Goal: Information Seeking & Learning: Learn about a topic

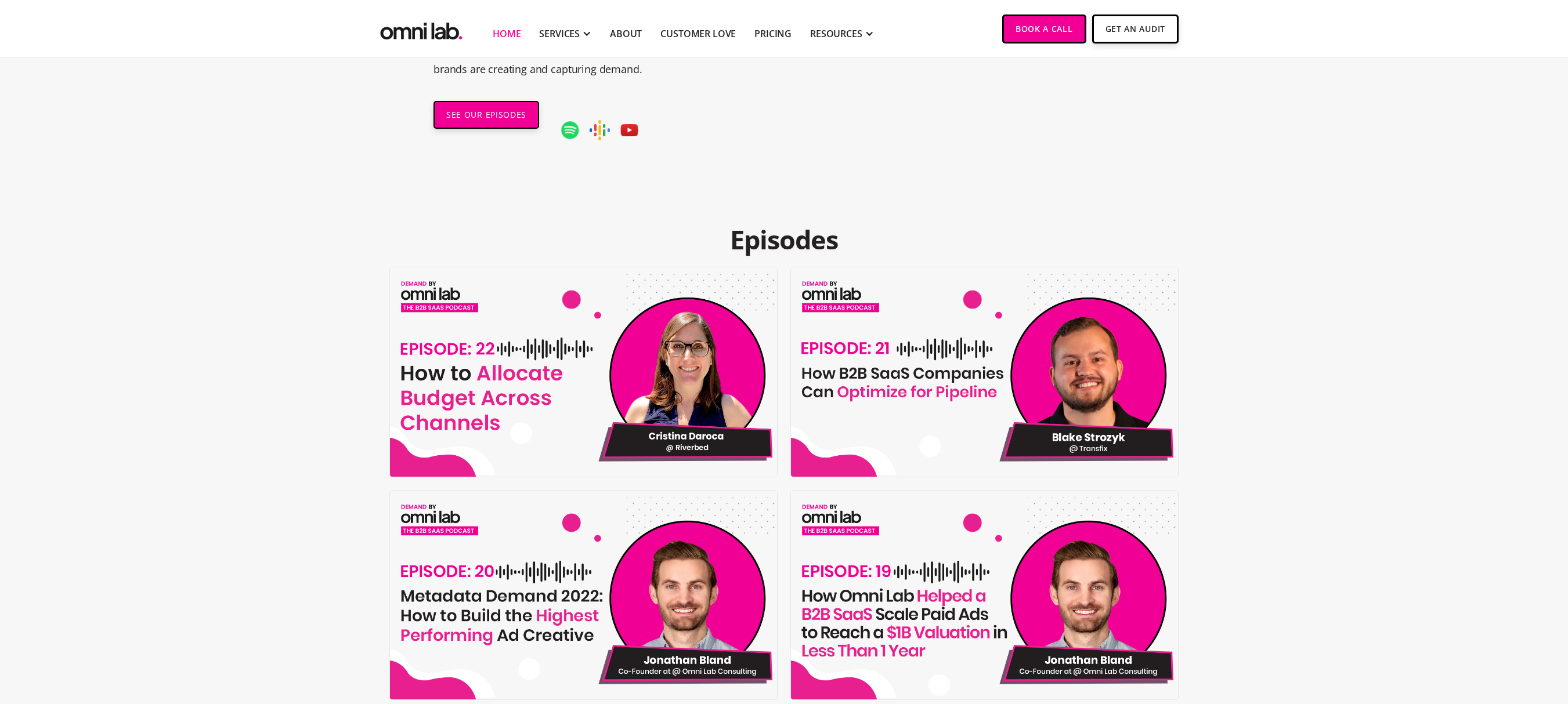
click at [506, 33] on link "Home" at bounding box center [506, 33] width 28 height 14
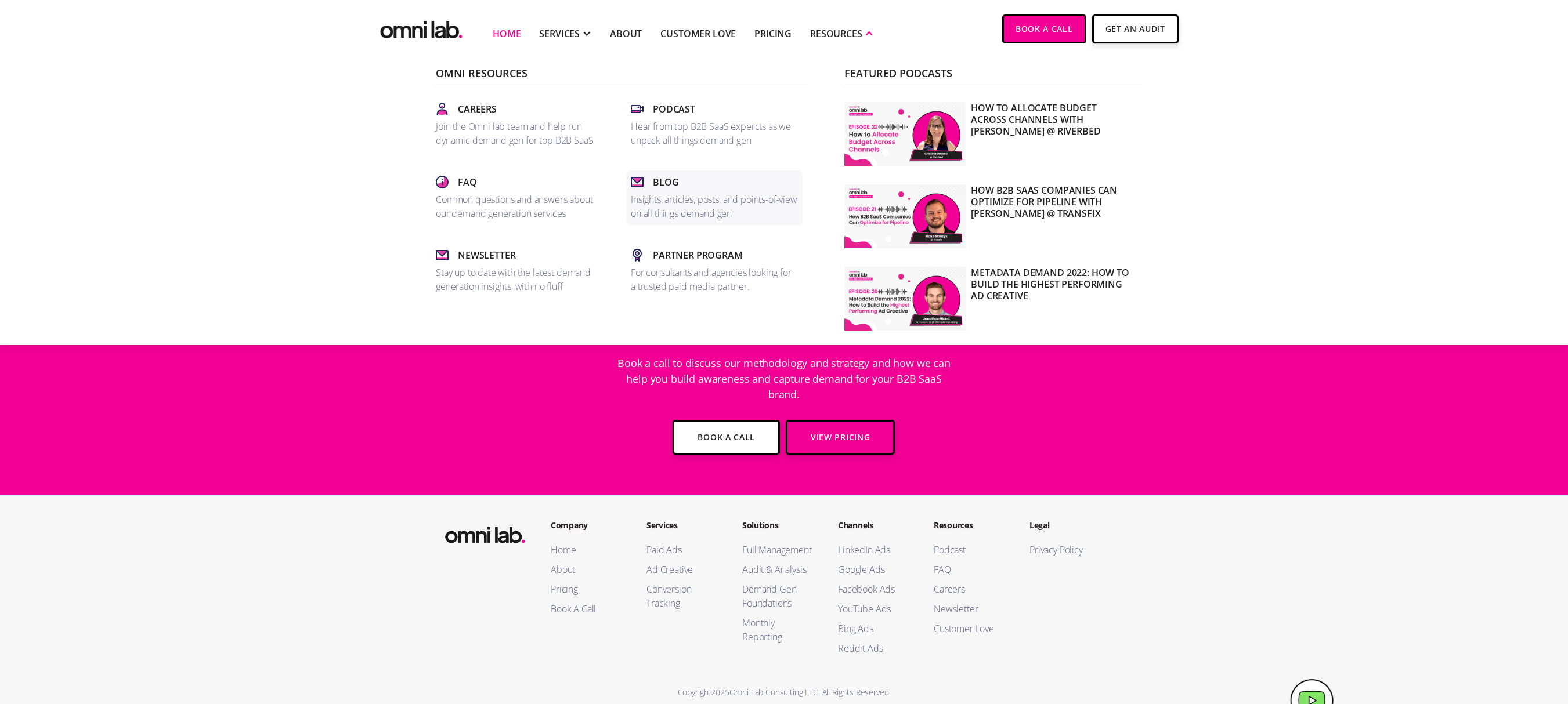
click at [718, 209] on p "Insights, articles, posts, and points-of-view on all things demand gen" at bounding box center [714, 207] width 167 height 28
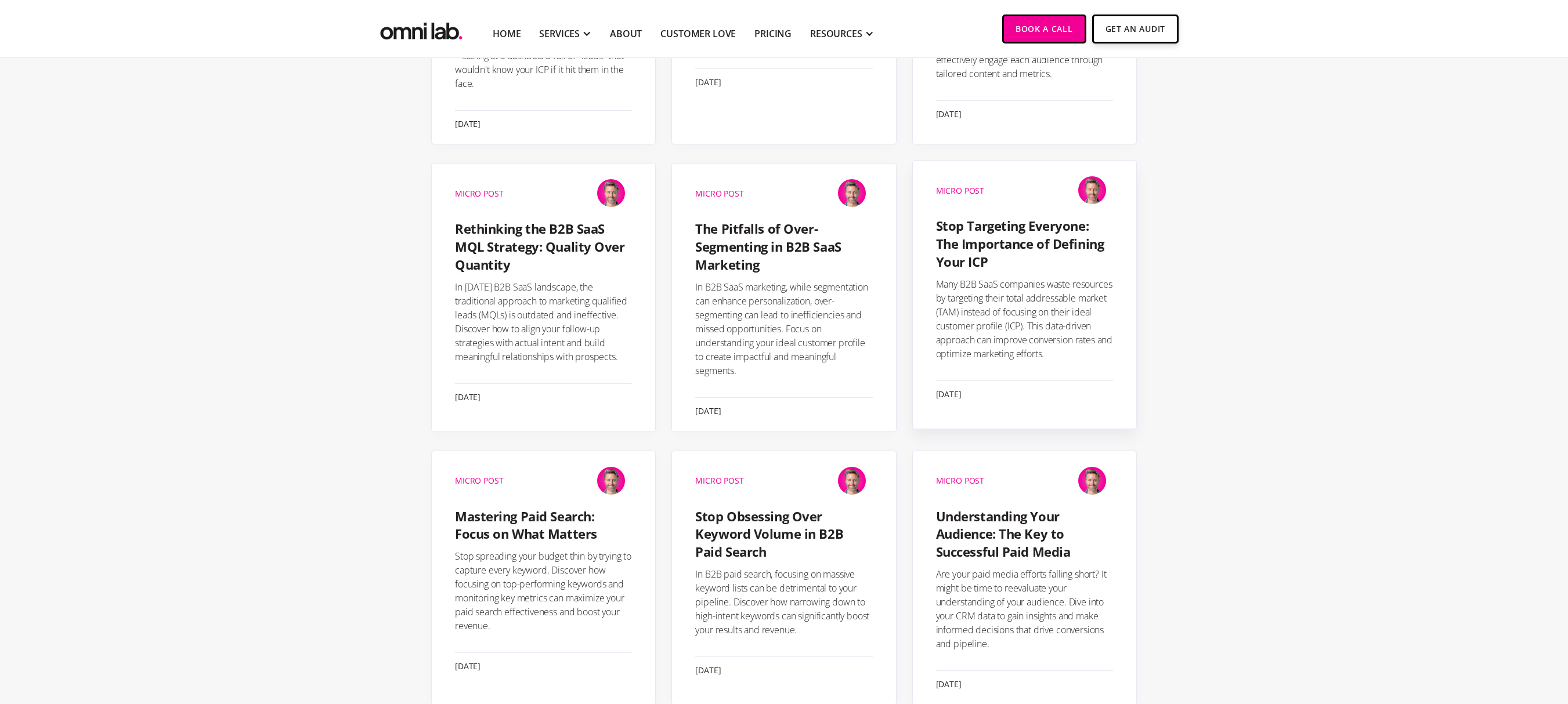
scroll to position [942, 0]
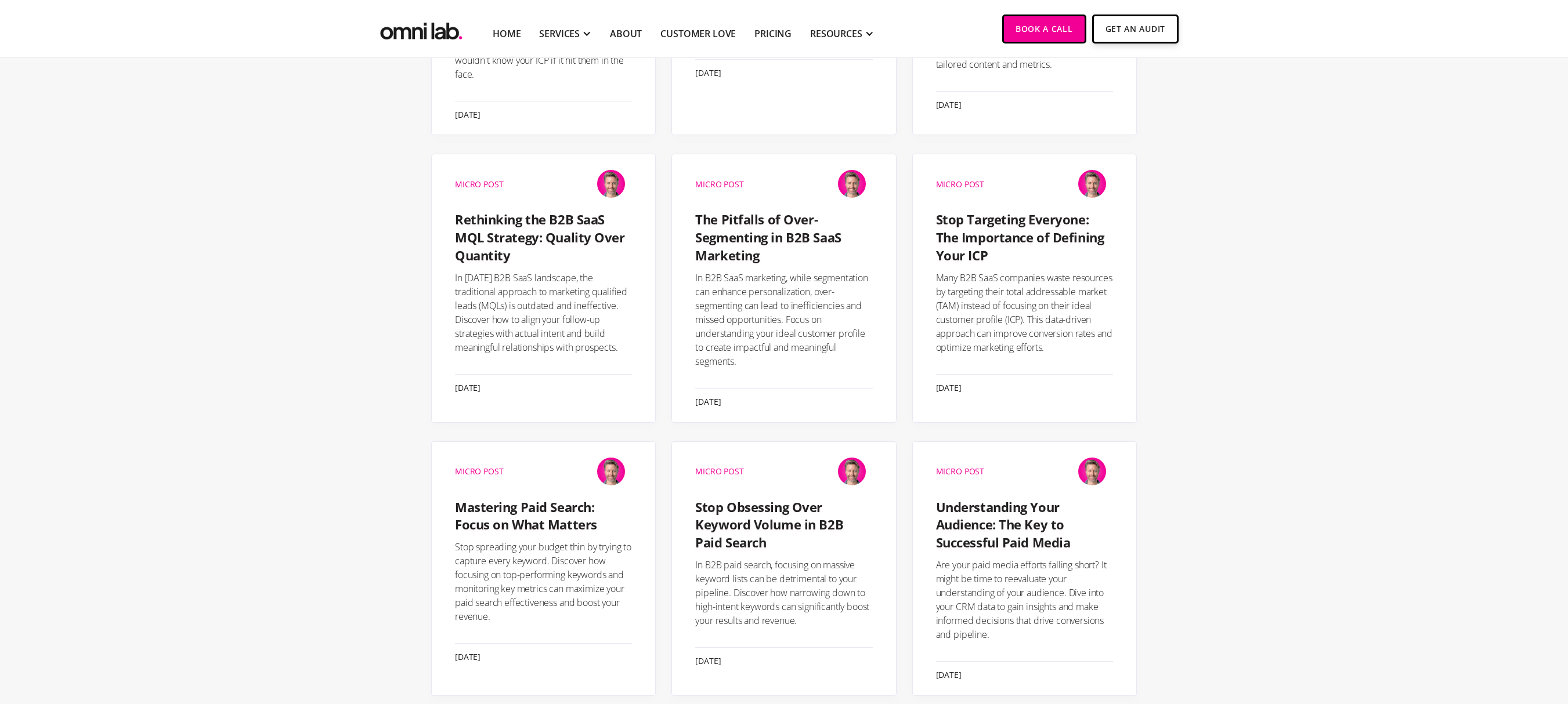
drag, startPoint x: 549, startPoint y: 237, endPoint x: 340, endPoint y: 296, distance: 217.2
click at [340, 296] on section "Latest Articles all Paid Media Attribution & Reporting Messaging Experiments Ps…" at bounding box center [784, 173] width 1568 height 1759
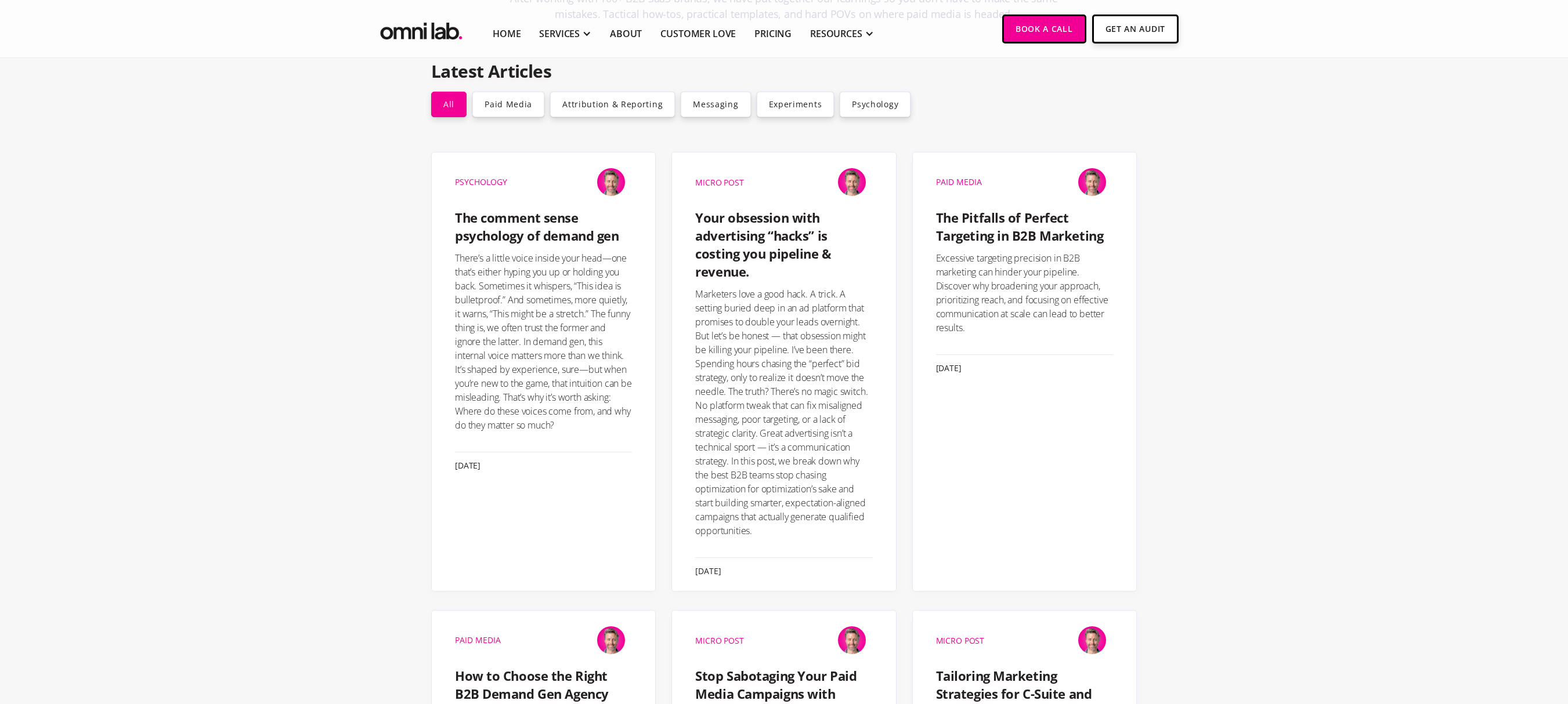
scroll to position [238, 0]
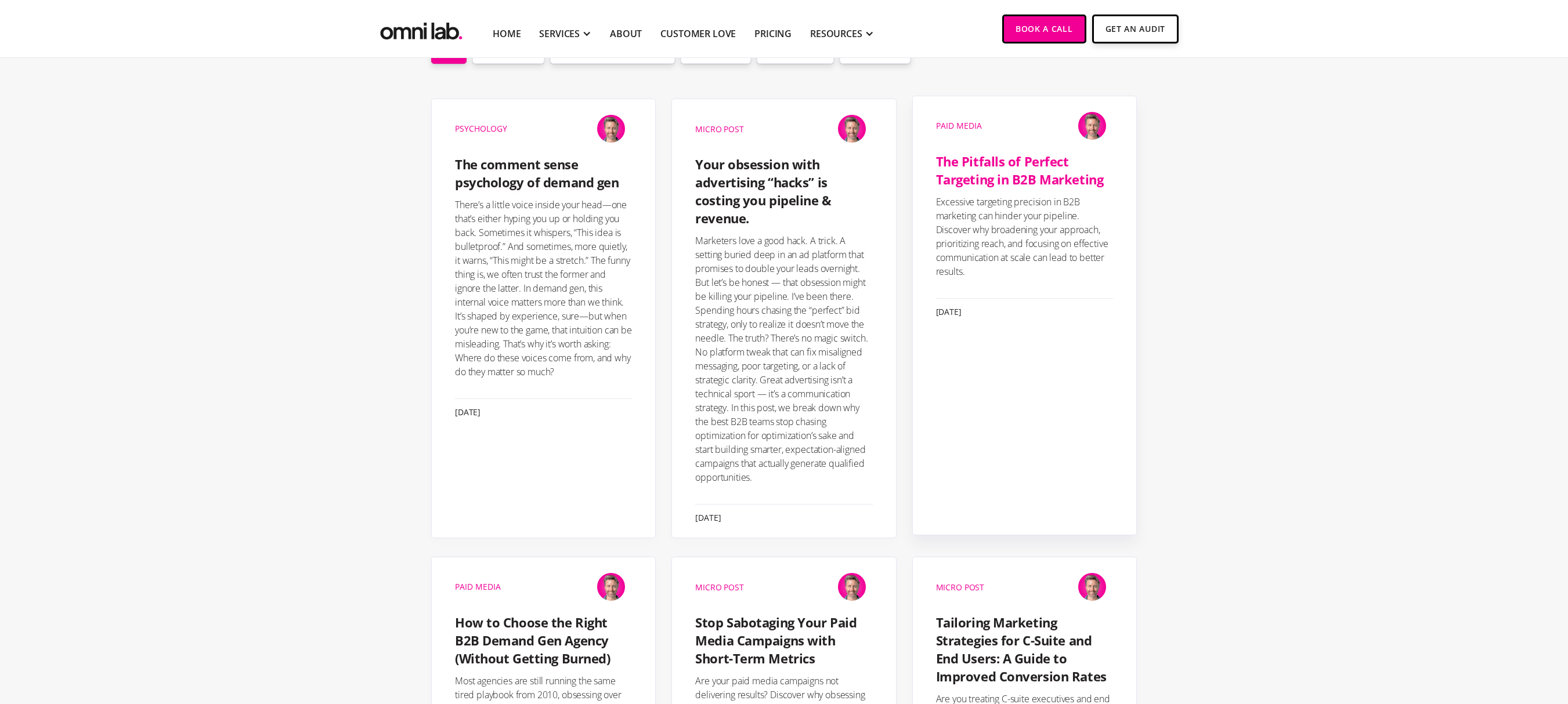
click at [1014, 169] on h4 "The Pitfalls of Perfect Targeting in B2B Marketing" at bounding box center [1024, 170] width 177 height 36
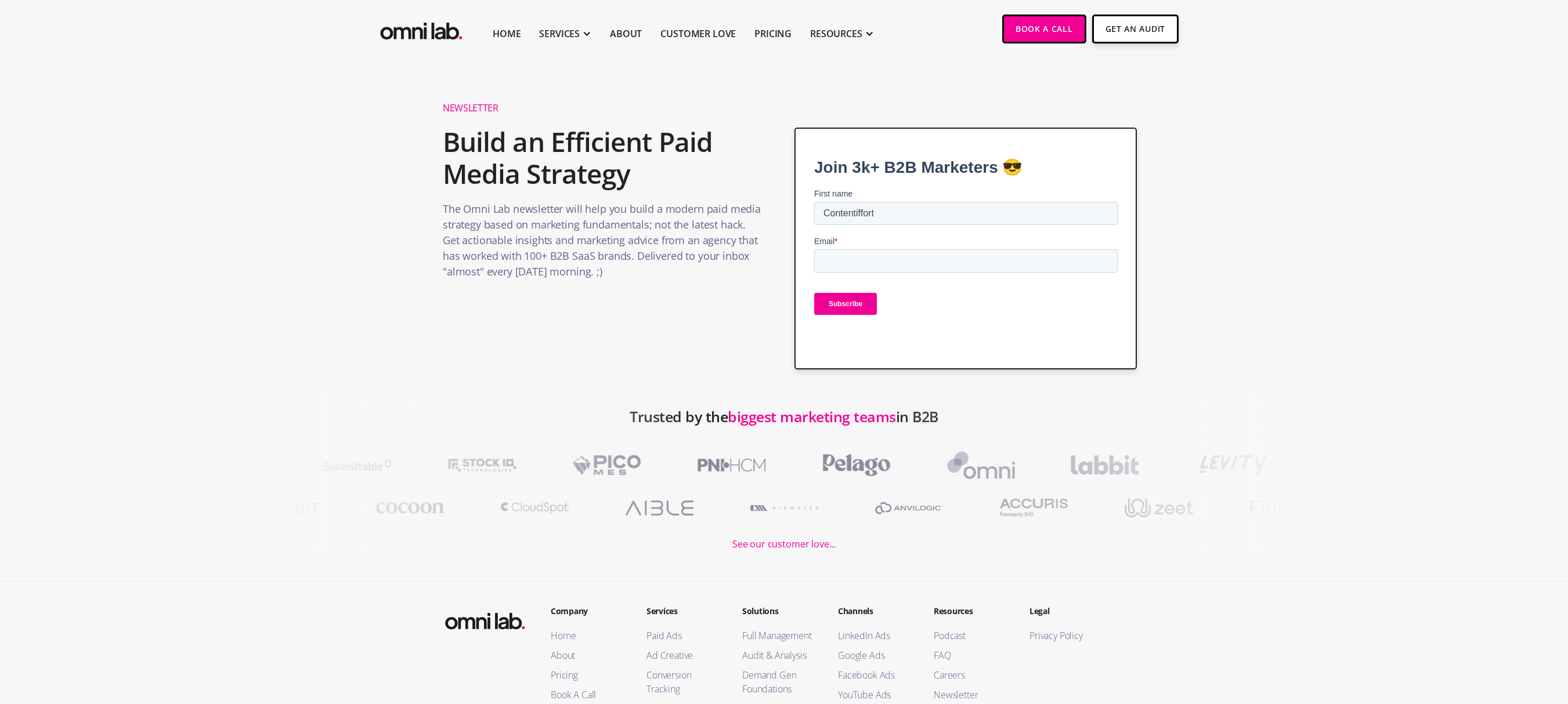
type input "Contentiffort"
click at [864, 270] on input "Email *" at bounding box center [965, 261] width 304 height 23
type input "Contentiffortpreneur@gmail.com"
click at [844, 304] on input "Subscribe" at bounding box center [845, 304] width 63 height 22
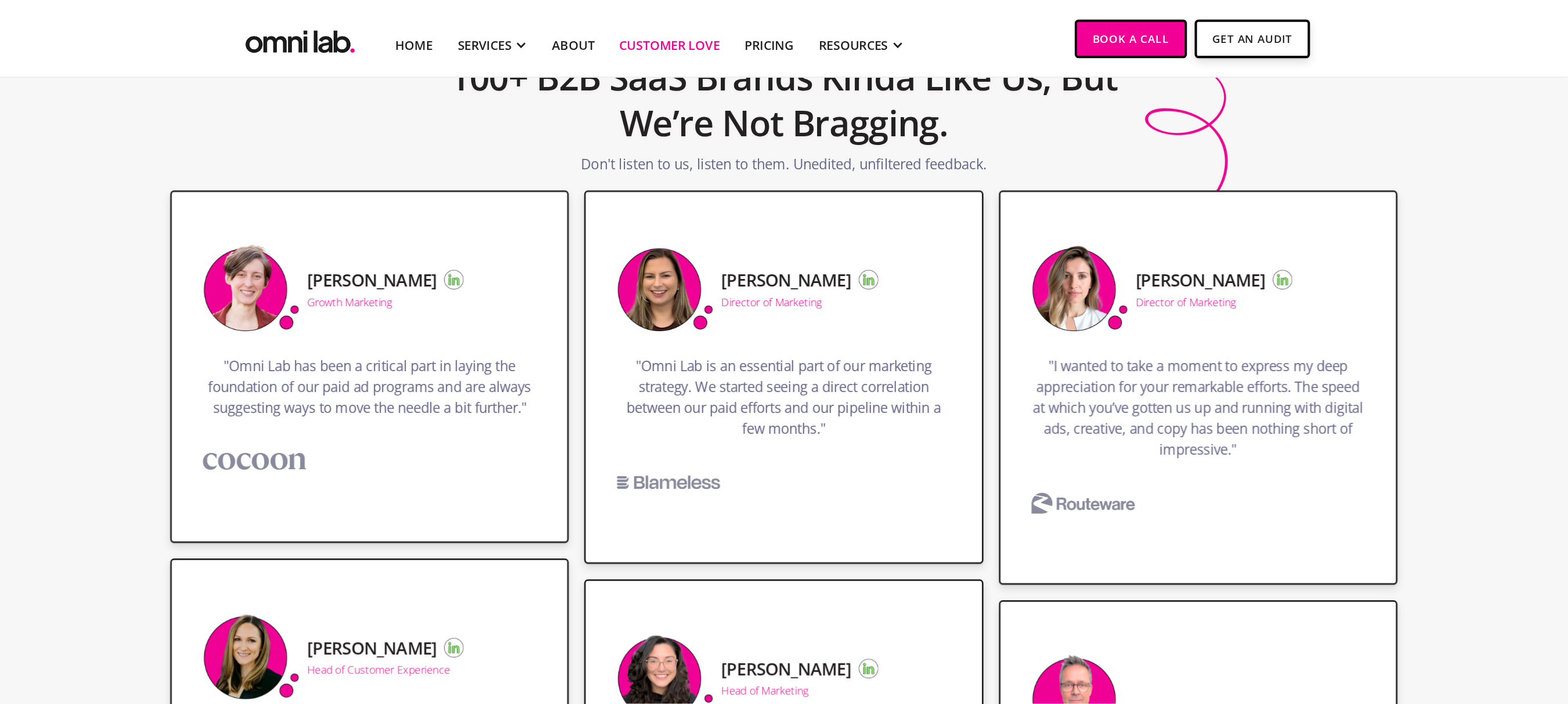
scroll to position [95, 0]
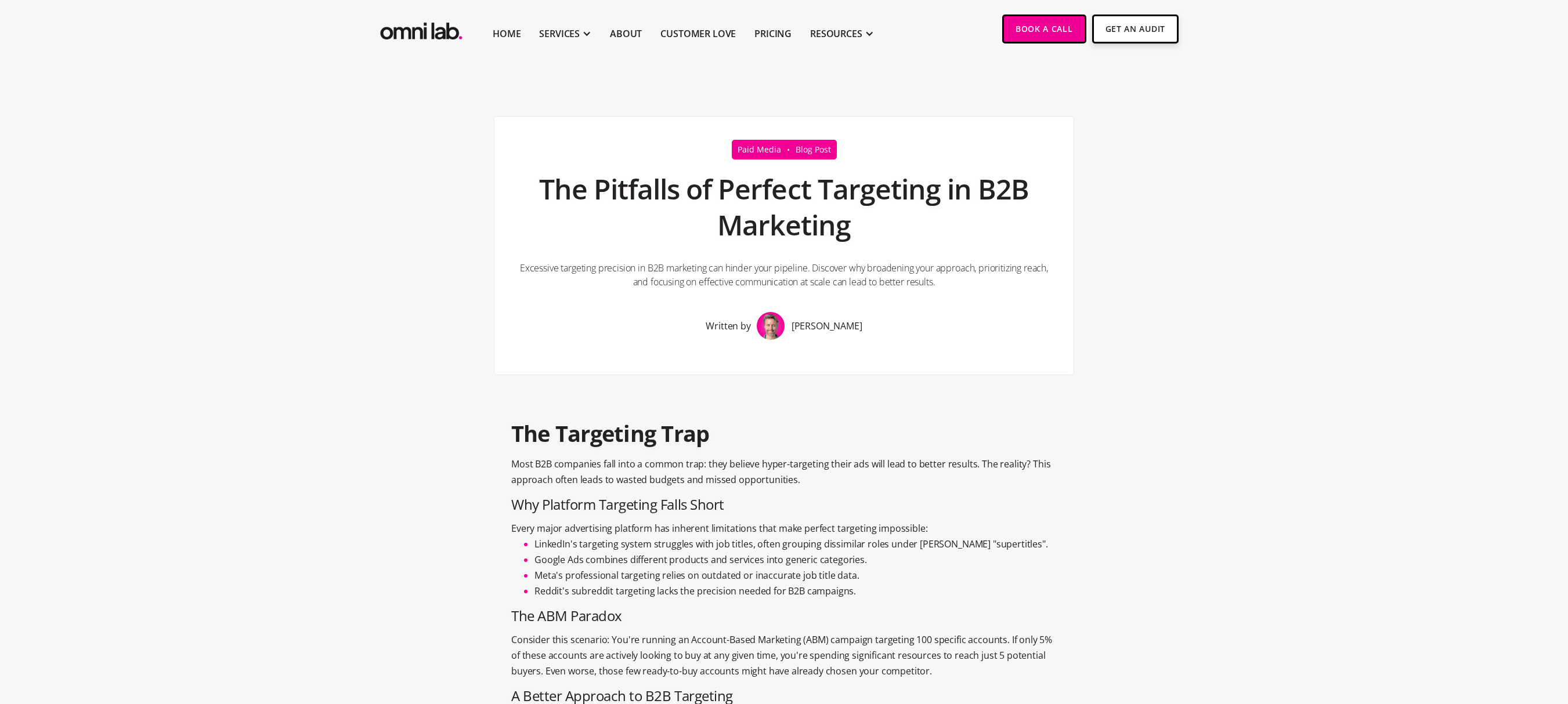
click at [1015, 172] on h1 "The Pitfalls of Perfect Targeting in B2B Marketing" at bounding box center [783, 207] width 533 height 84
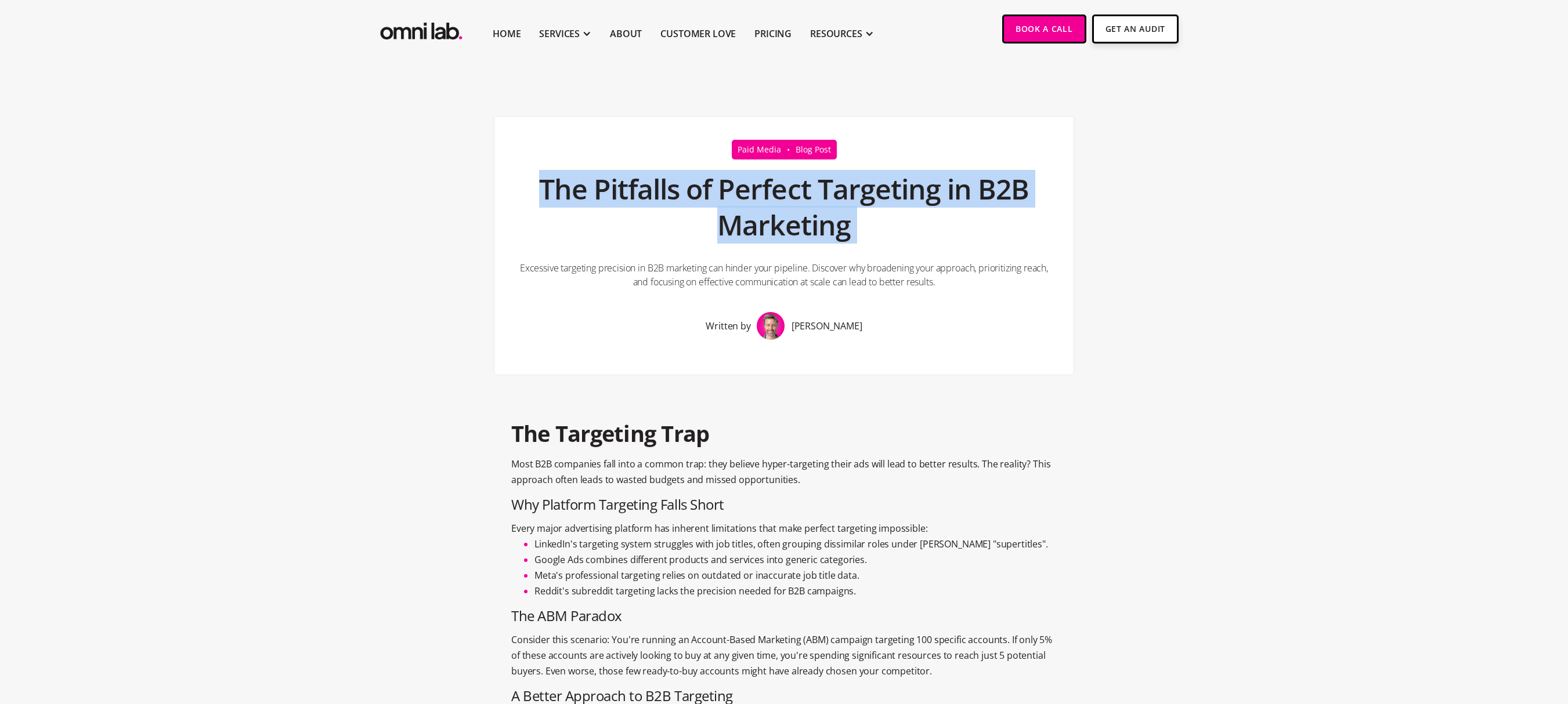
click at [1015, 172] on h1 "The Pitfalls of Perfect Targeting in B2B Marketing" at bounding box center [783, 207] width 533 height 84
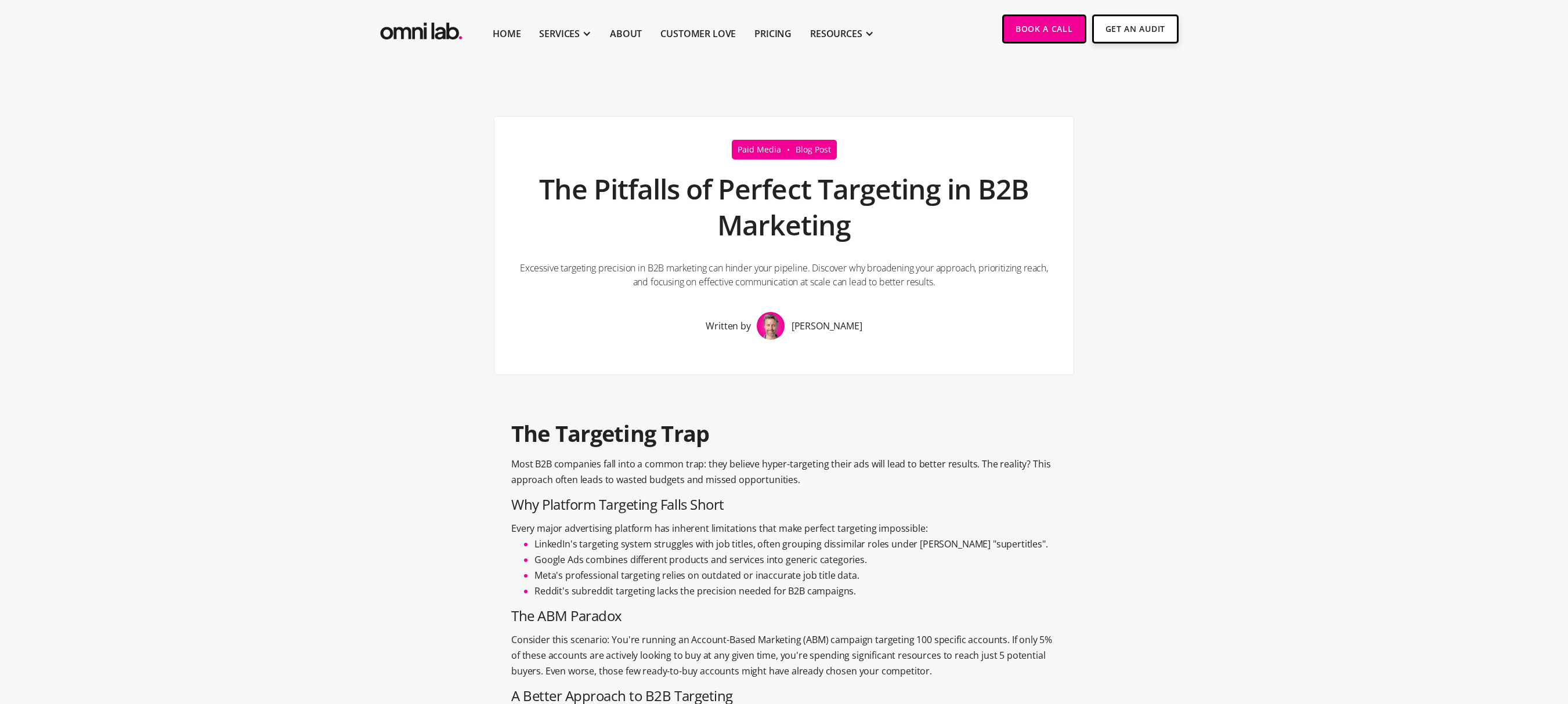
click at [1015, 172] on h1 "The Pitfalls of Perfect Targeting in B2B Marketing" at bounding box center [783, 207] width 533 height 84
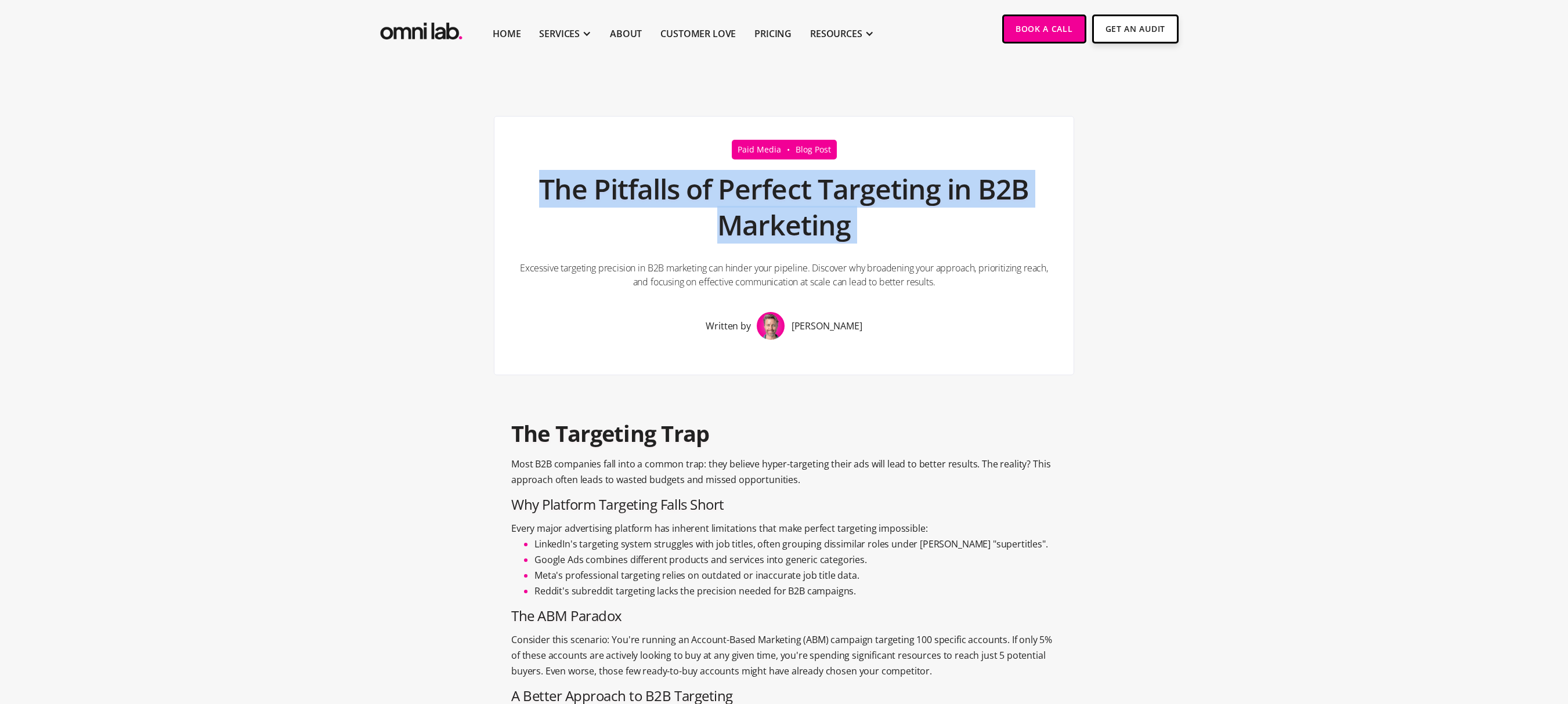
click at [1015, 172] on h1 "The Pitfalls of Perfect Targeting in B2B Marketing" at bounding box center [783, 207] width 533 height 84
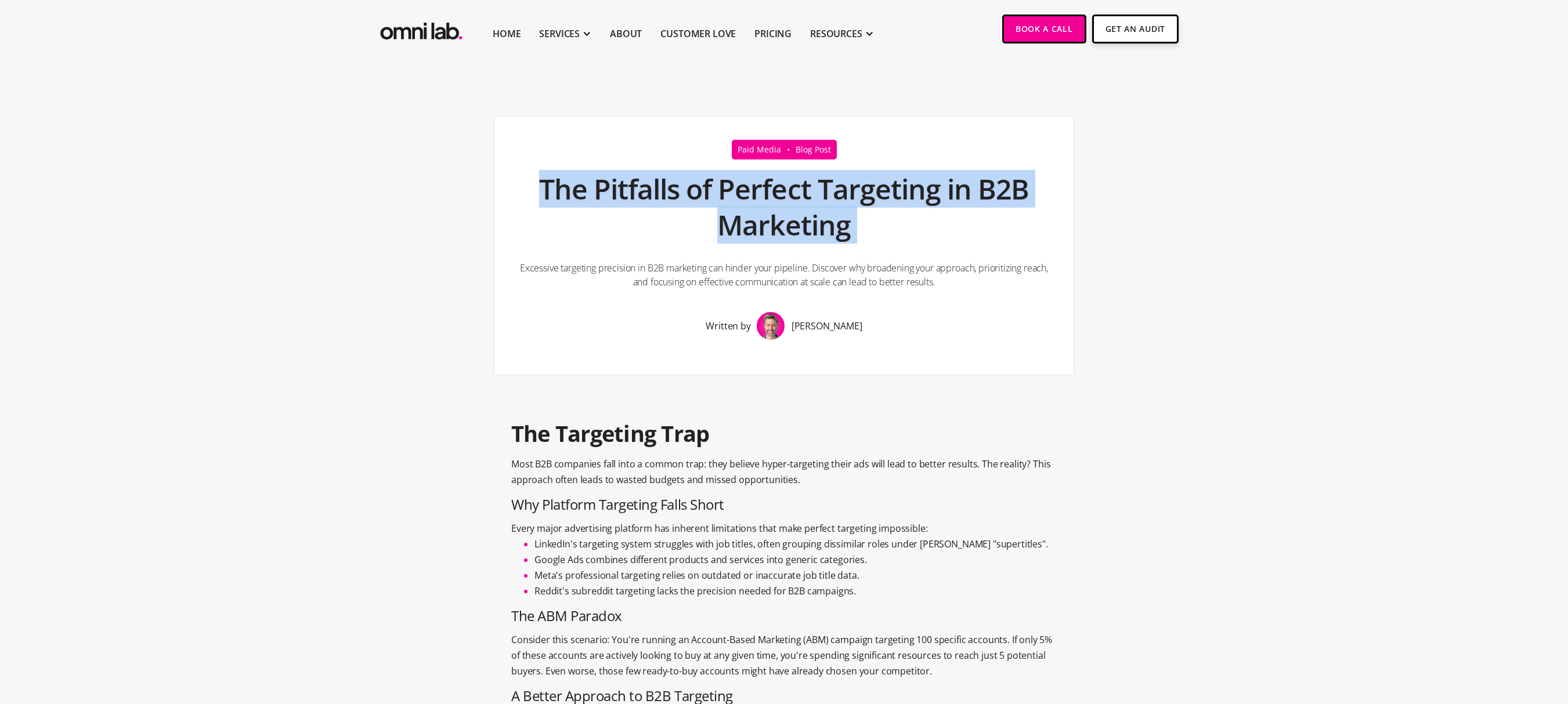
click at [1015, 172] on h1 "The Pitfalls of Perfect Targeting in B2B Marketing" at bounding box center [783, 207] width 533 height 84
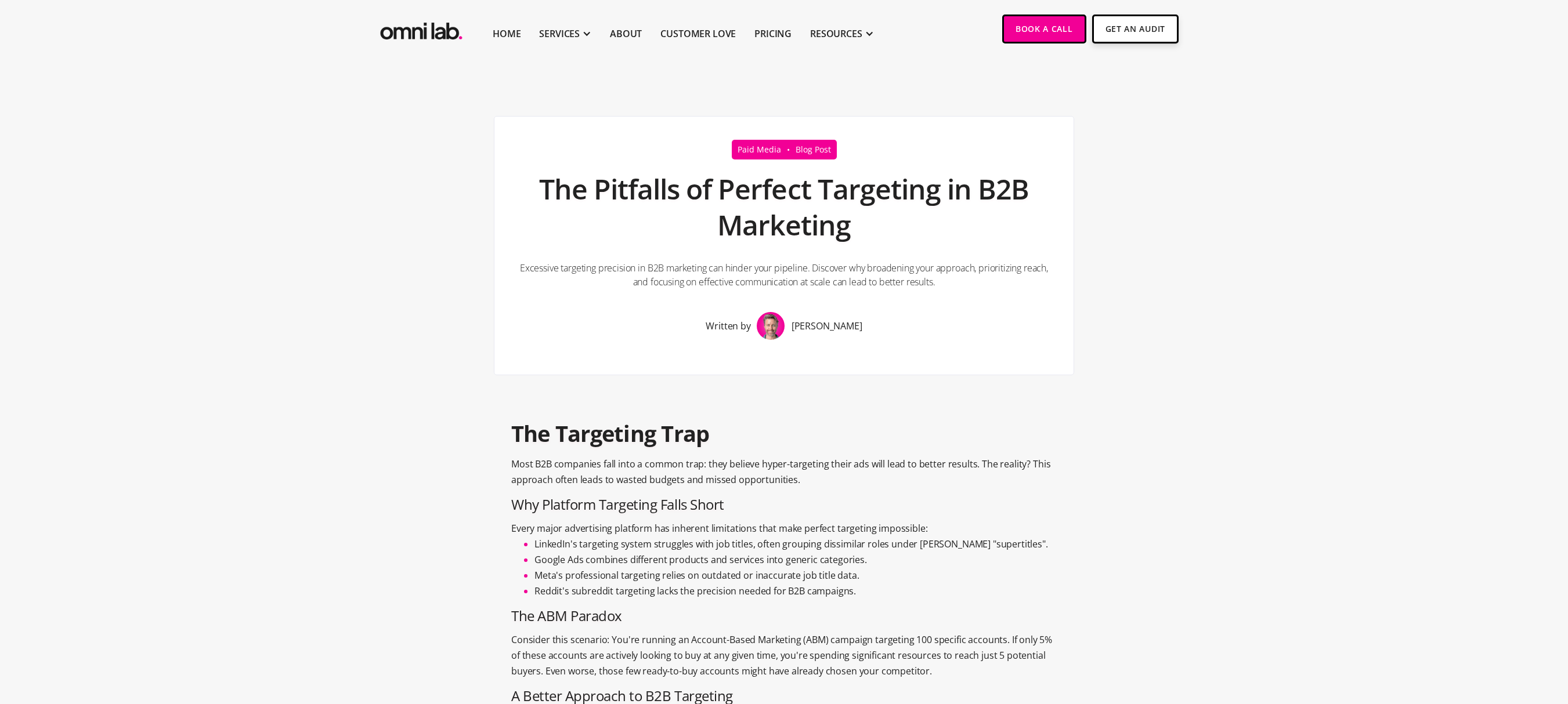
click at [1192, 302] on section "Paid Media • Blog Post The Pitfalls of Perfect Targeting in B2B Marketing Exces…" at bounding box center [784, 547] width 1568 height 978
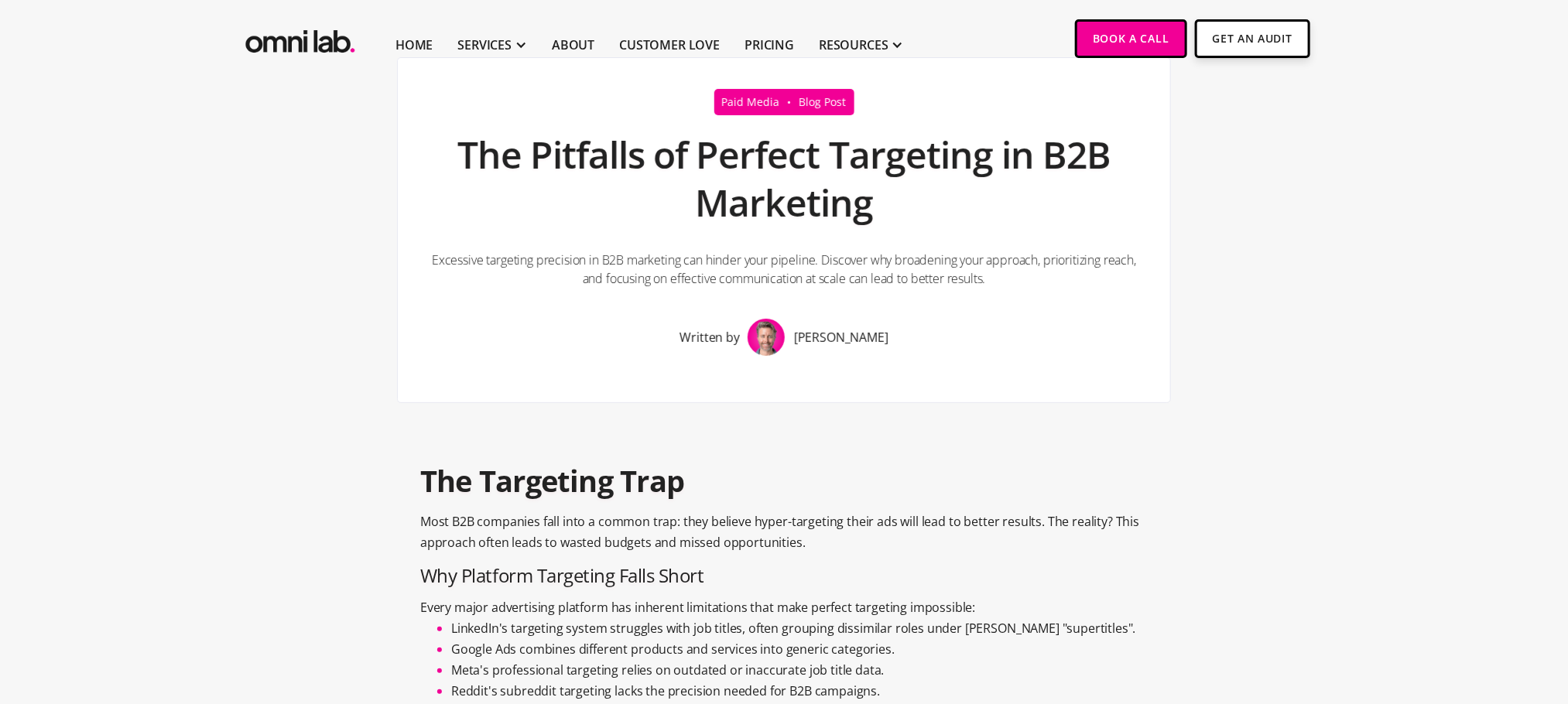
scroll to position [98, 0]
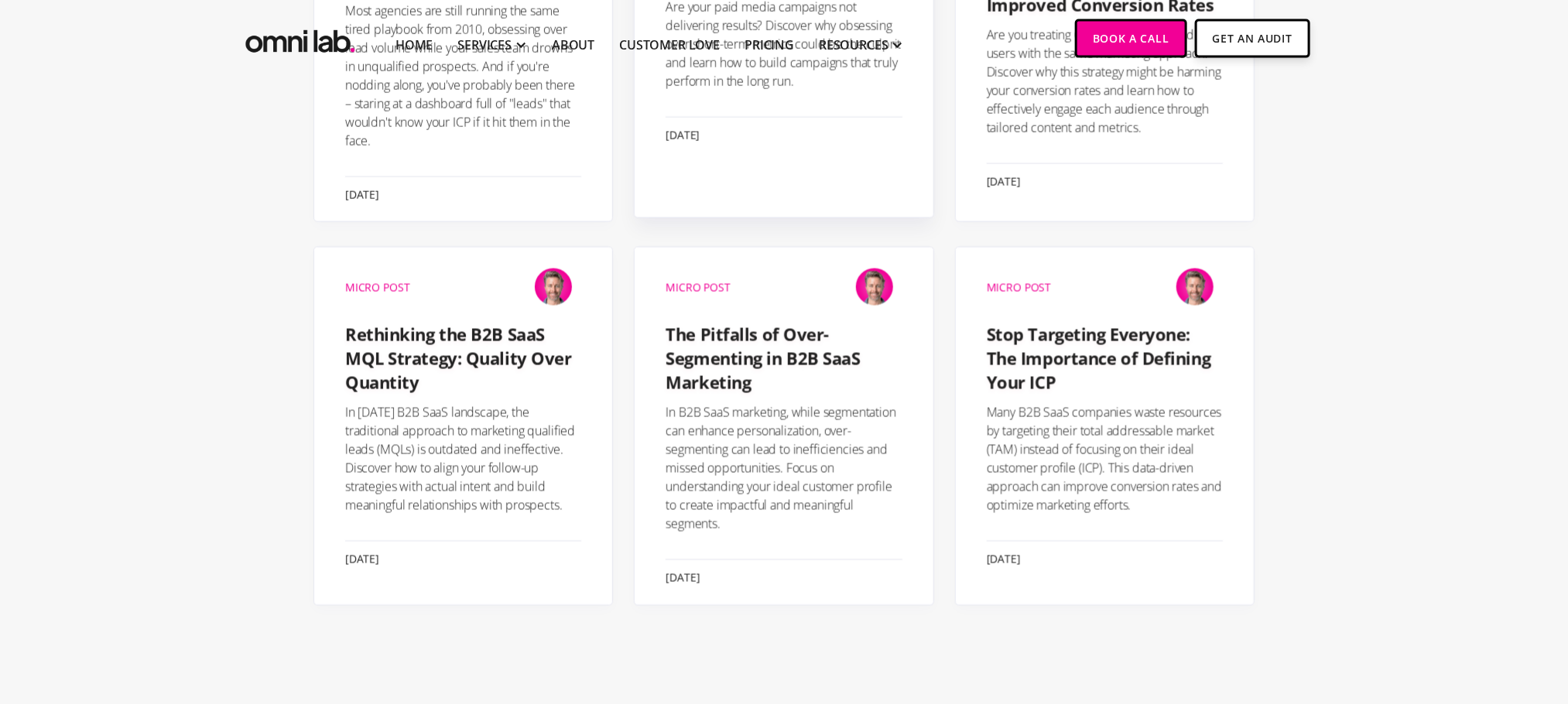
scroll to position [1216, 0]
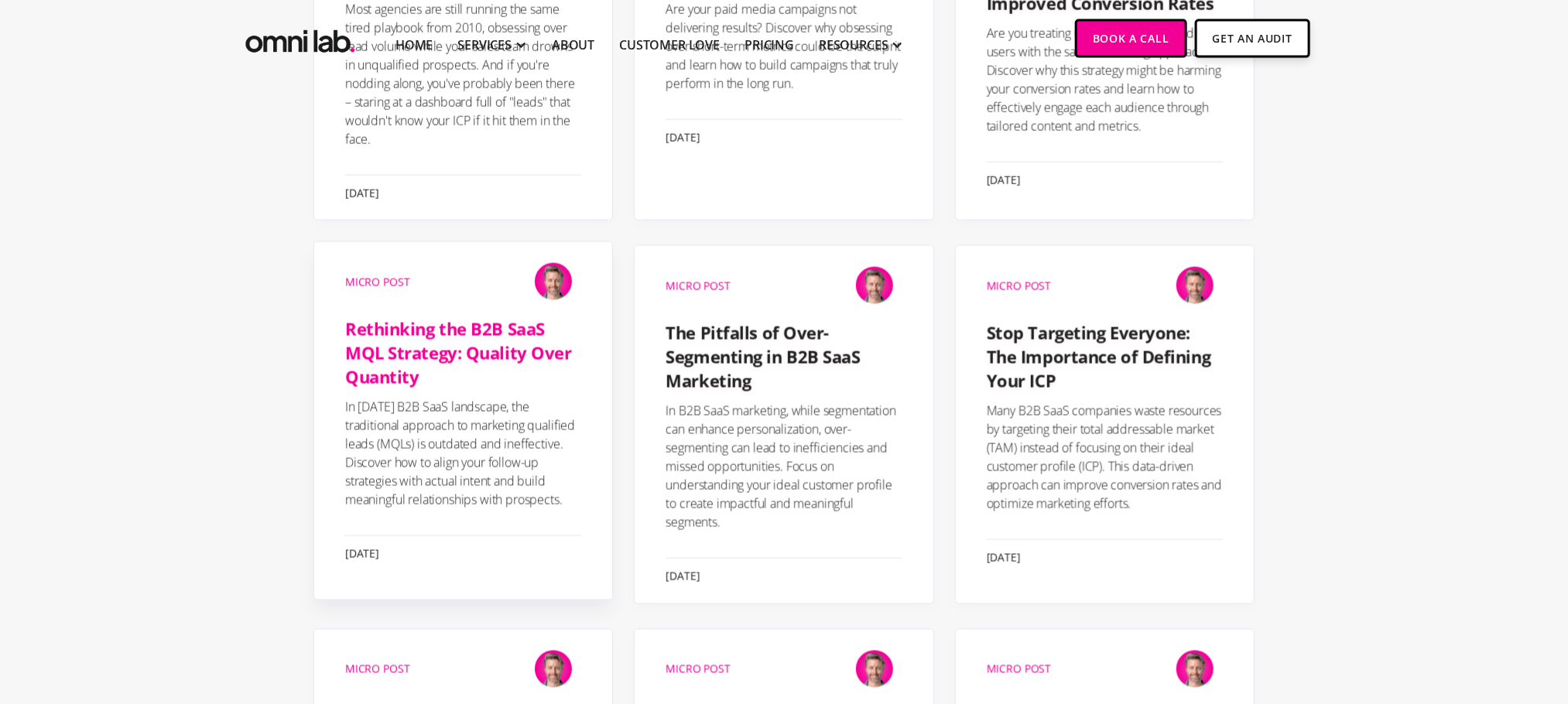
click at [432, 383] on h4 "Rethinking the B2B SaaS MQL Strategy: Quality Over Quantity" at bounding box center [463, 353] width 236 height 71
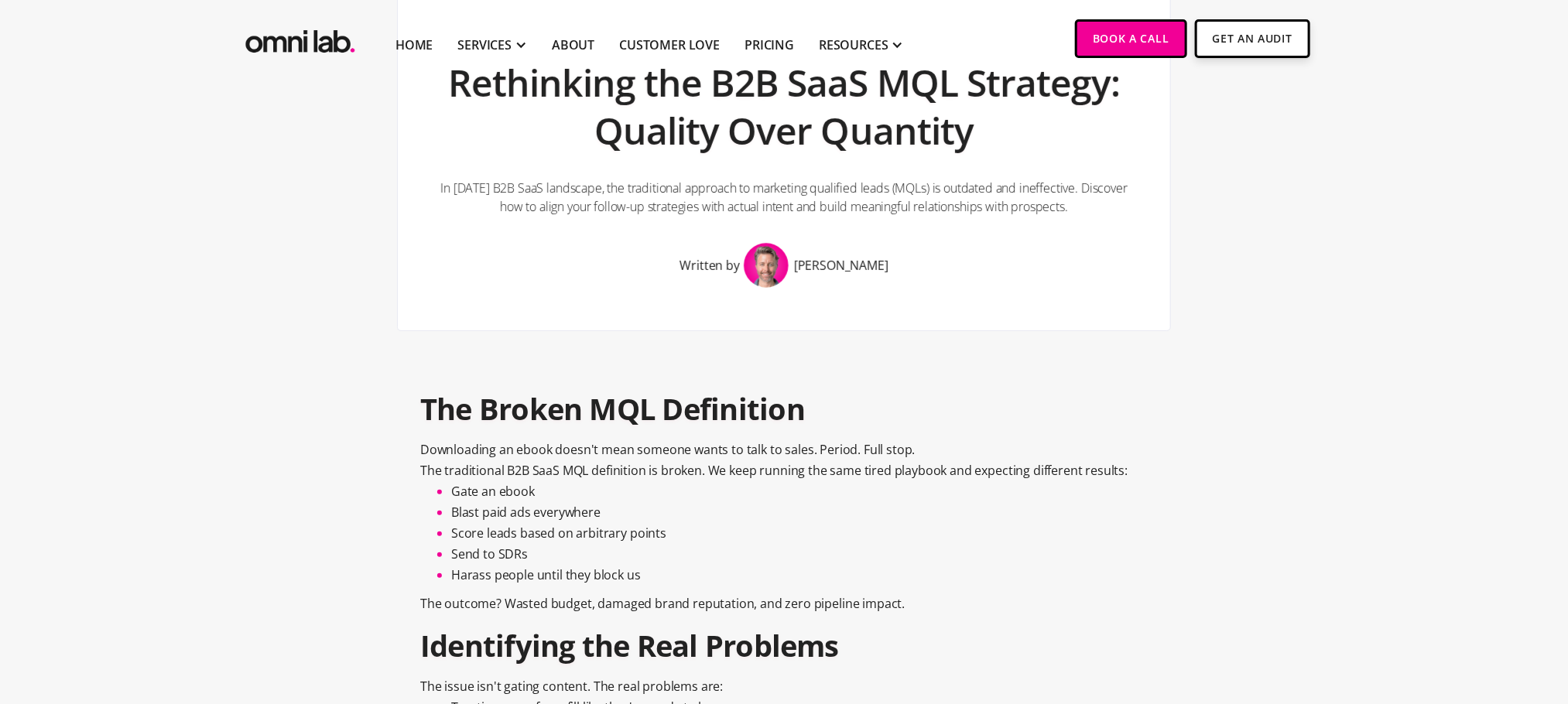
scroll to position [170, 0]
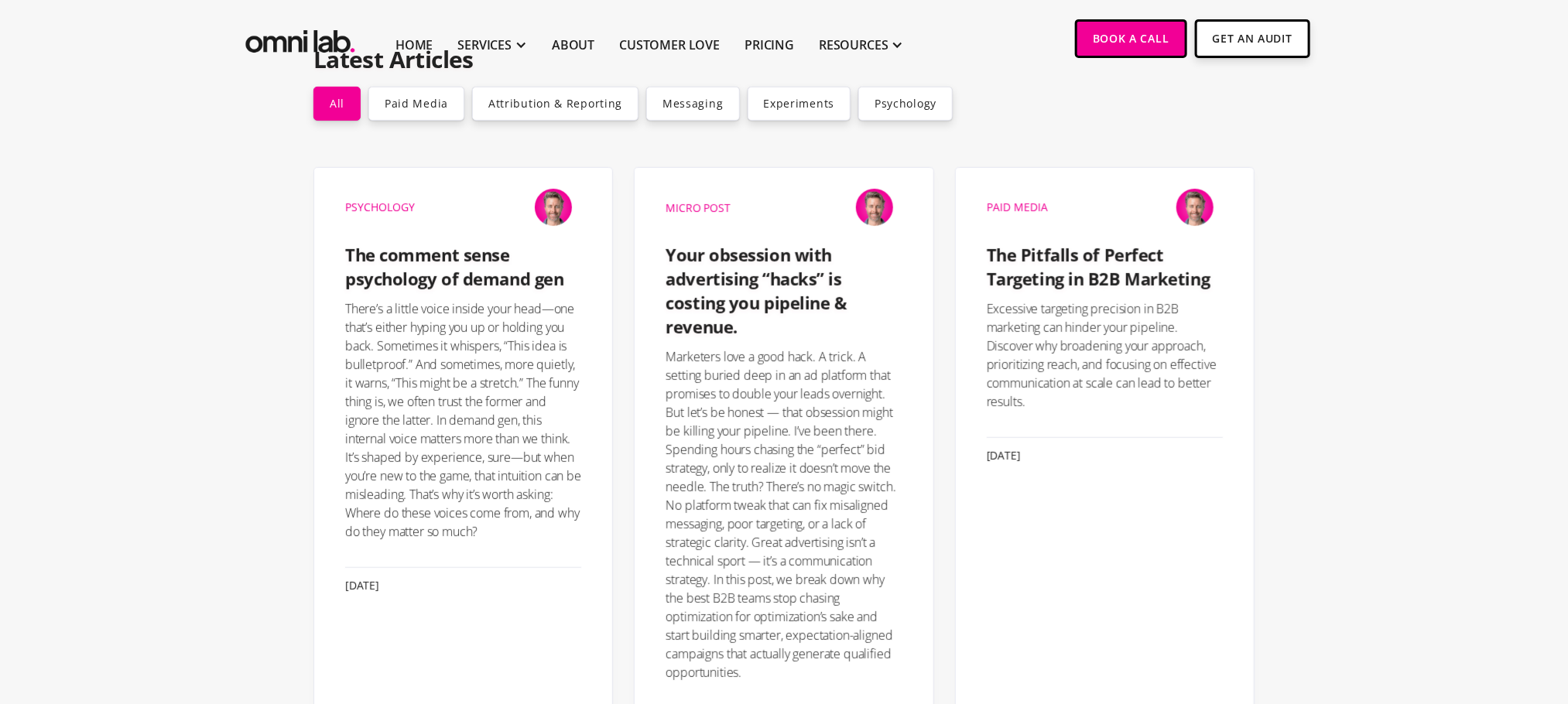
click at [1078, 273] on h4 "The Pitfalls of Perfect Targeting in B2B Marketing" at bounding box center [1105, 266] width 236 height 48
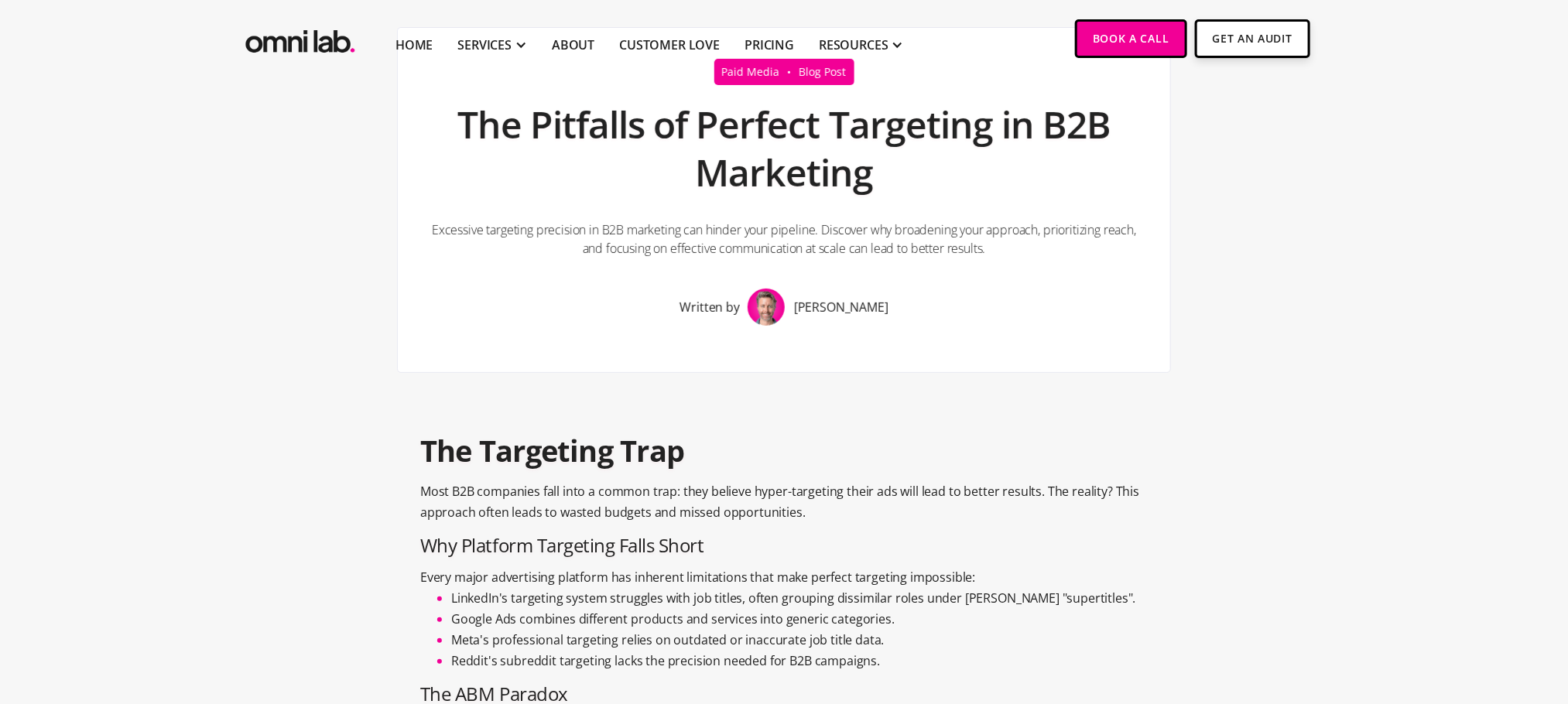
scroll to position [128, 0]
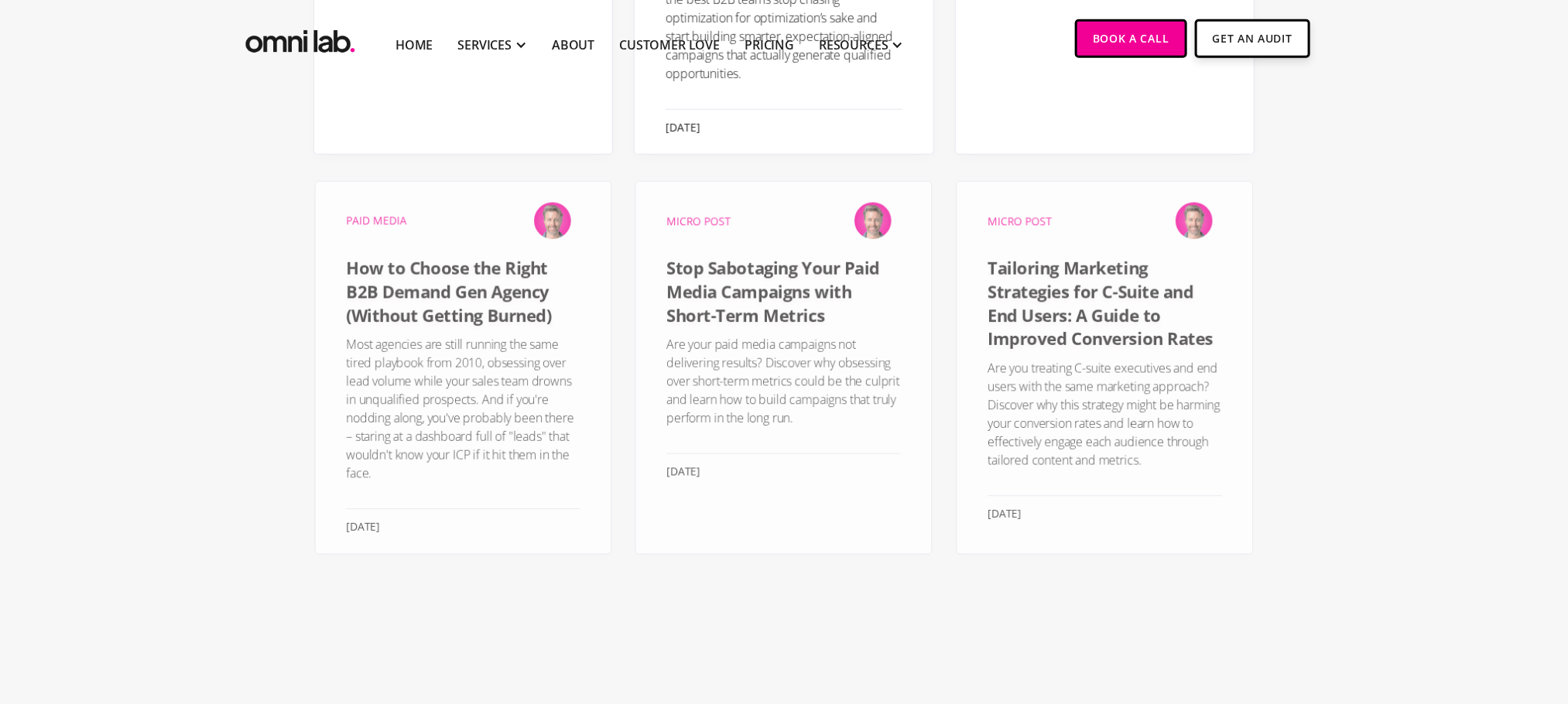
scroll to position [882, 0]
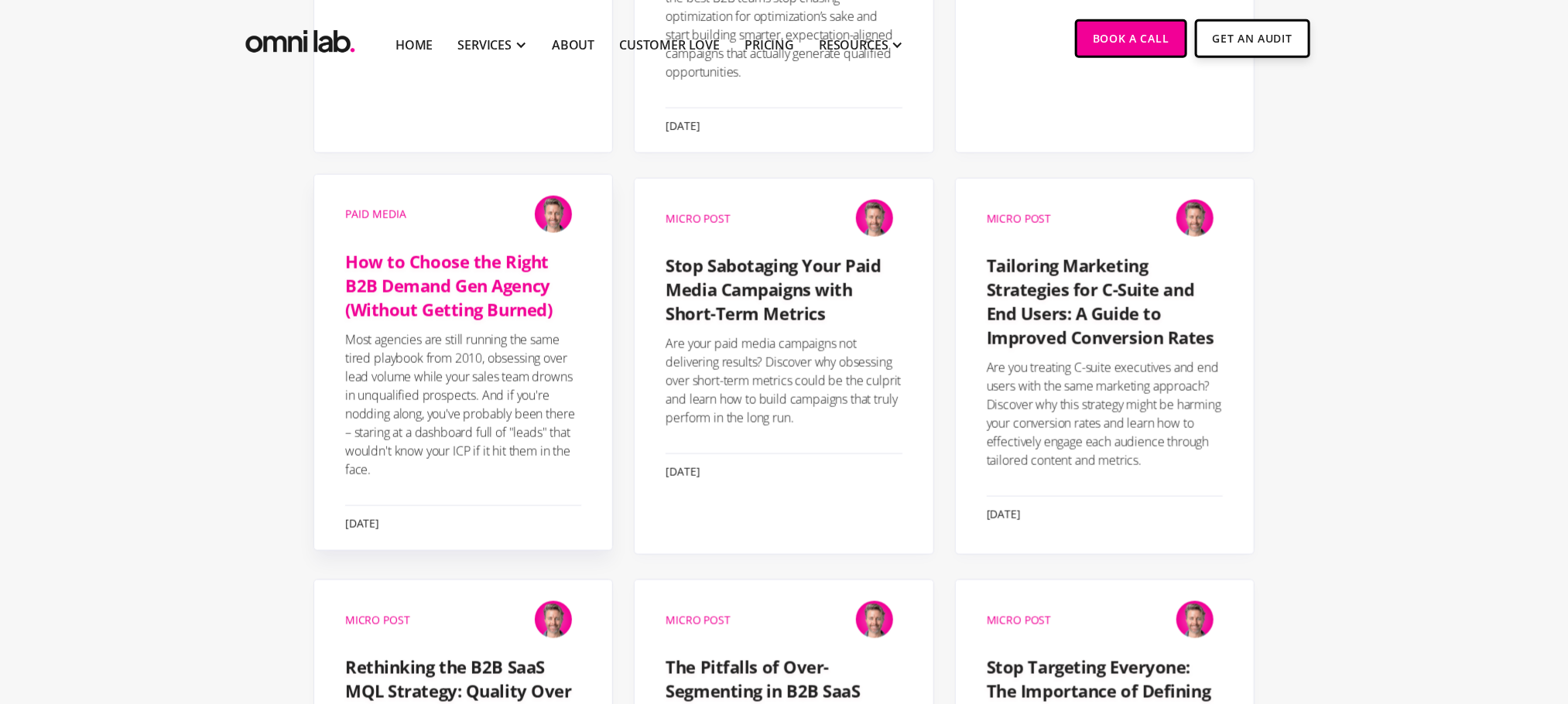
click at [459, 307] on h4 "How to Choose the Right B2B Demand Gen Agency (Without Getting Burned)" at bounding box center [463, 285] width 236 height 71
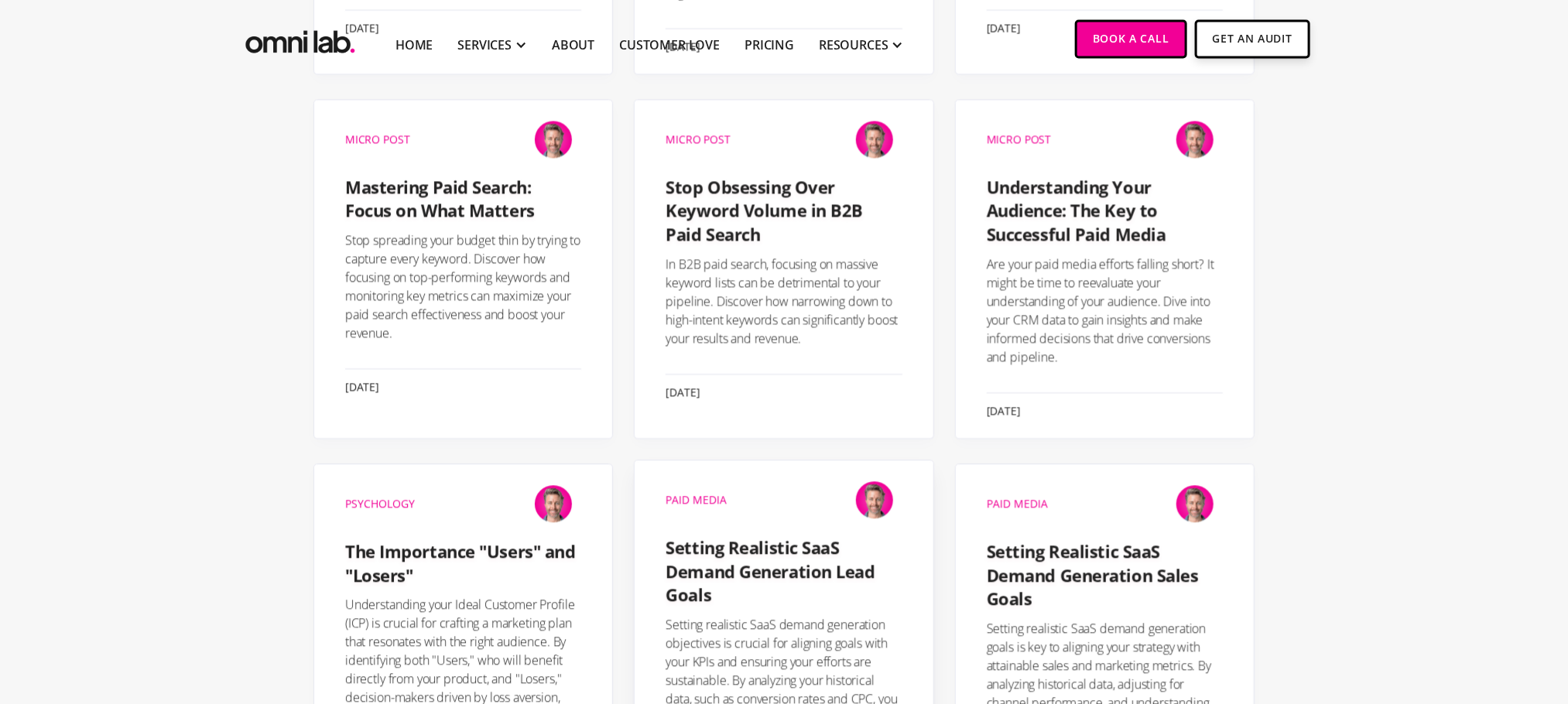
scroll to position [1736, 0]
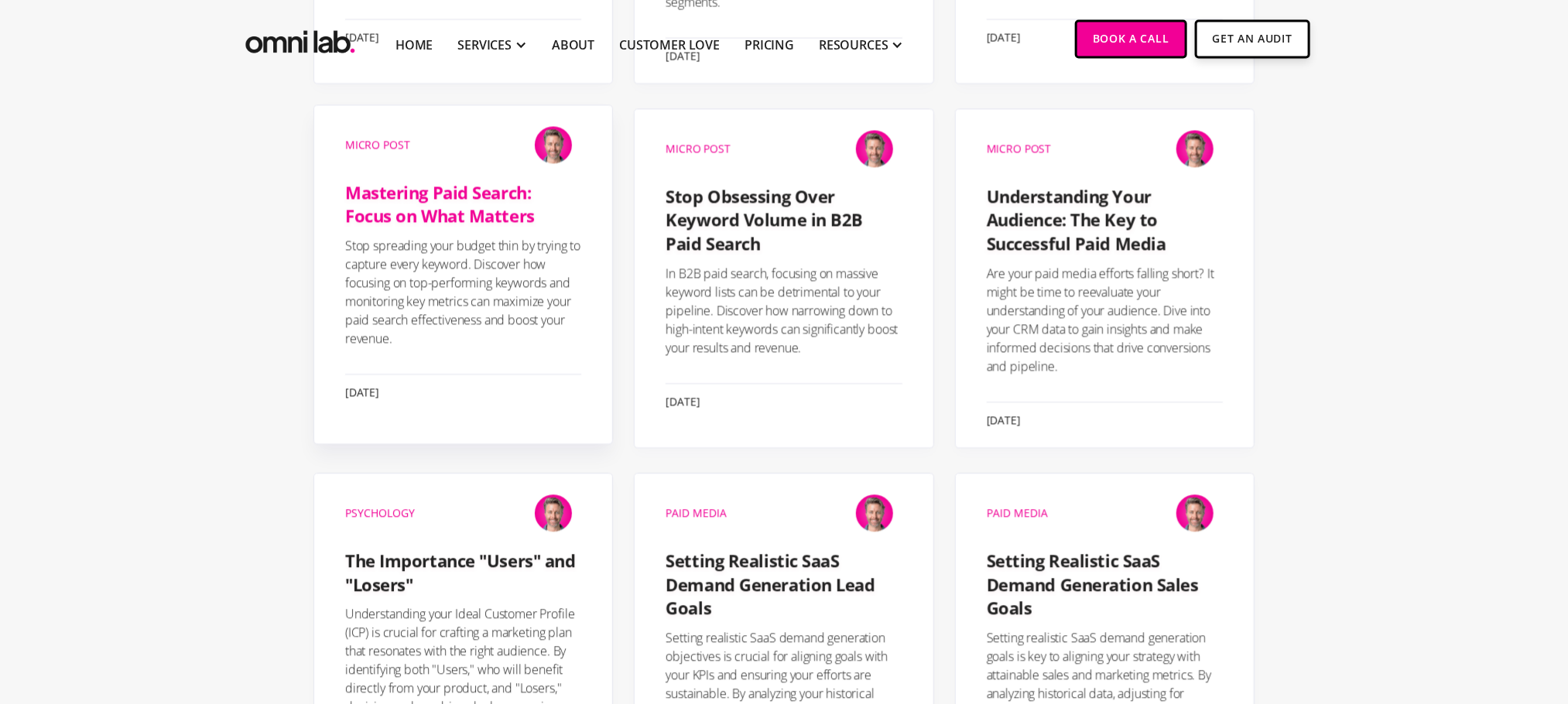
click at [459, 202] on h4 "Mastering Paid Search: Focus on What Matters" at bounding box center [463, 204] width 236 height 48
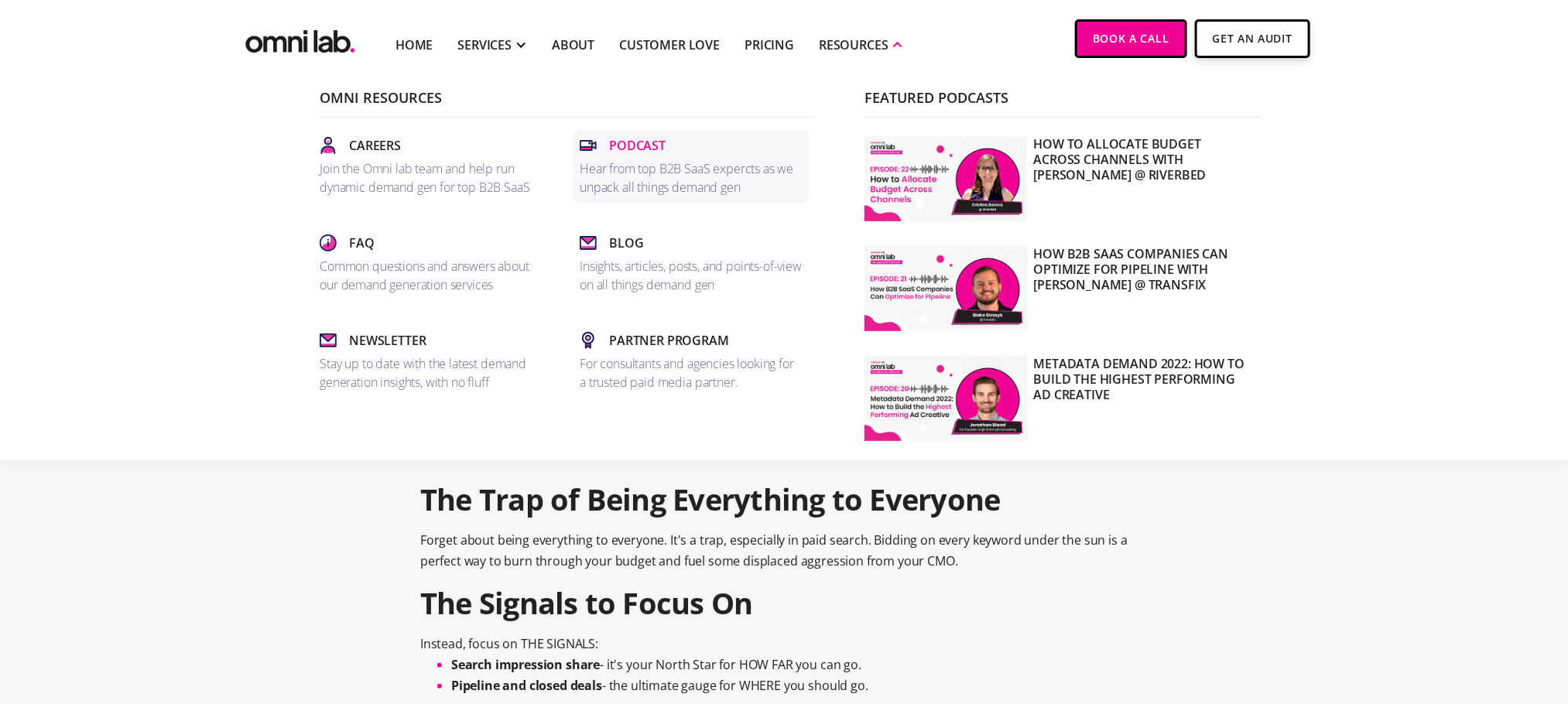
click at [632, 137] on p "Podcast" at bounding box center [637, 145] width 57 height 19
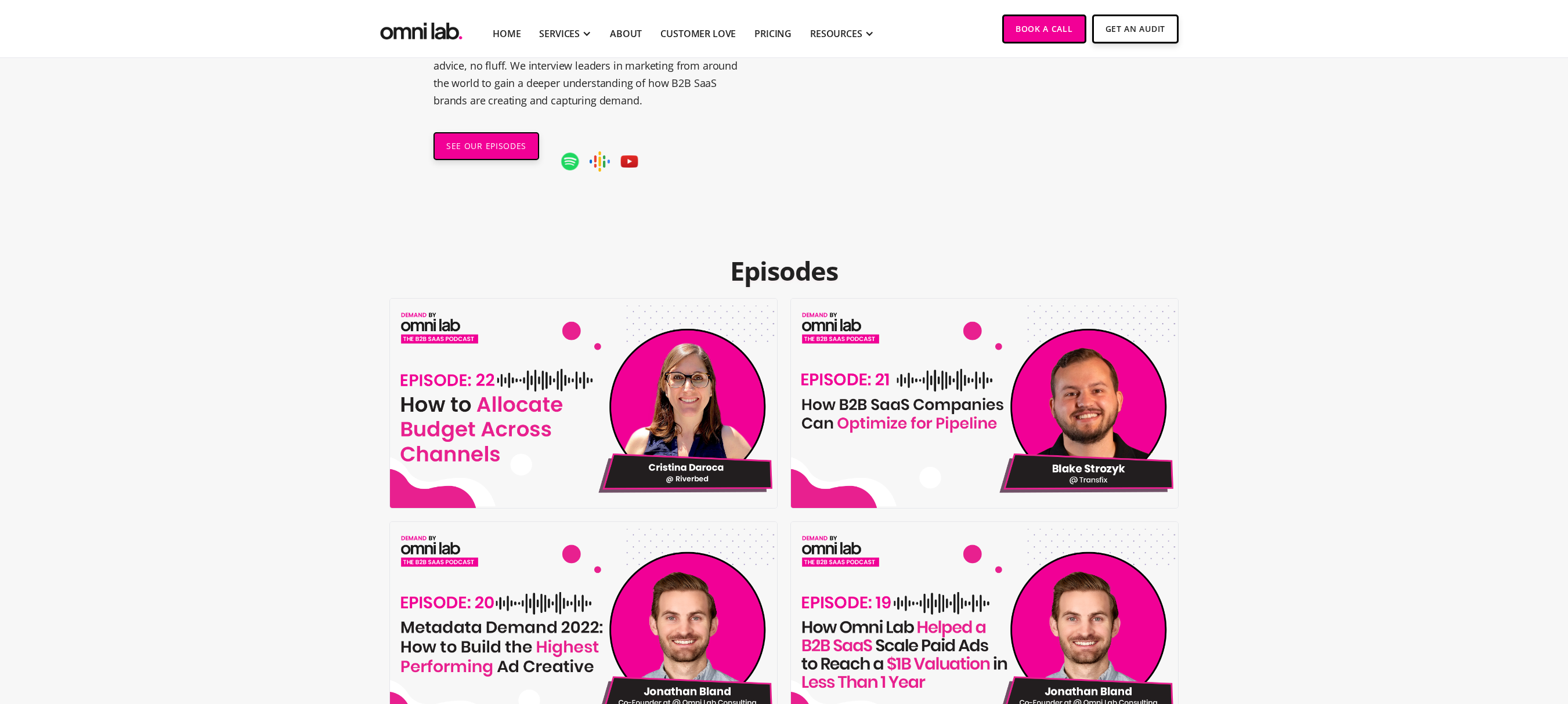
scroll to position [263, 0]
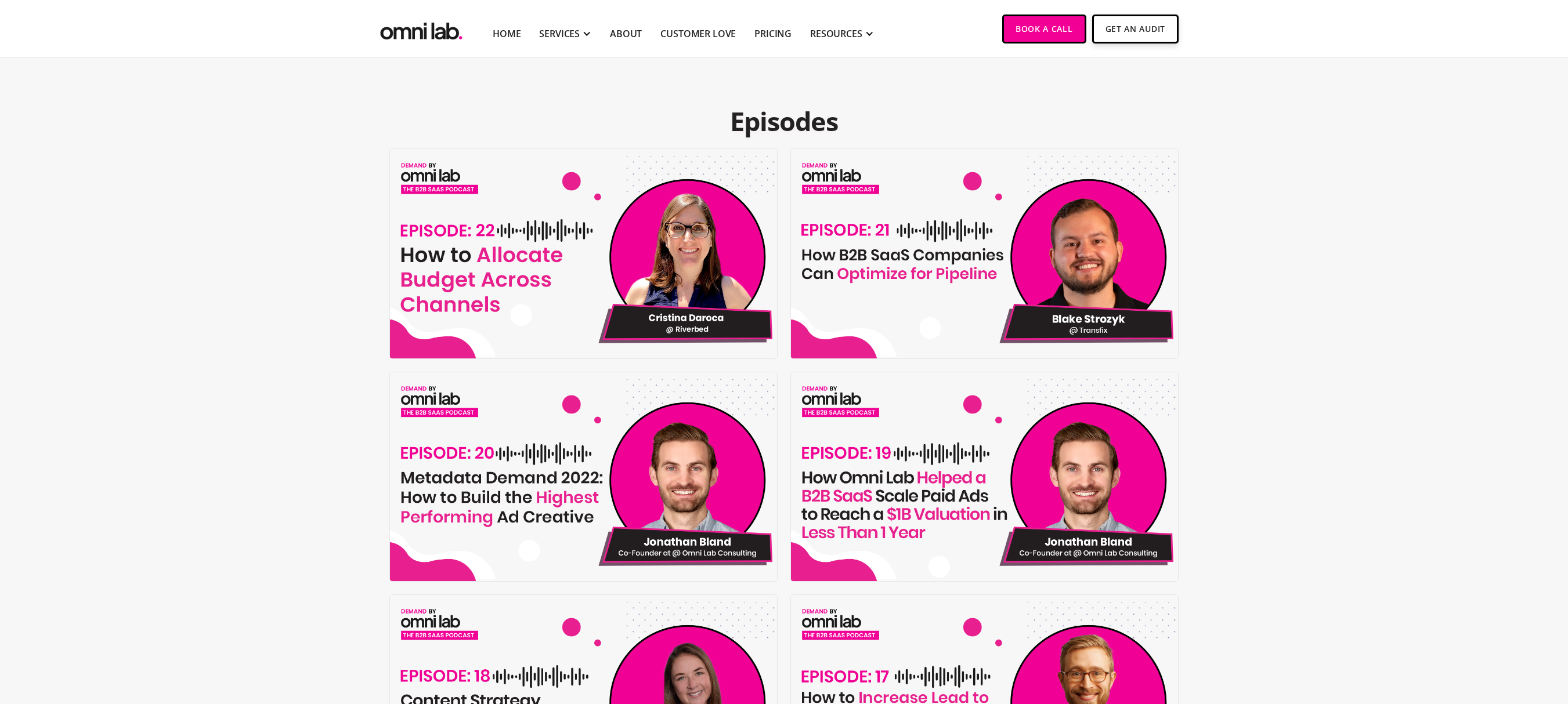
click at [915, 269] on img at bounding box center [986, 254] width 391 height 209
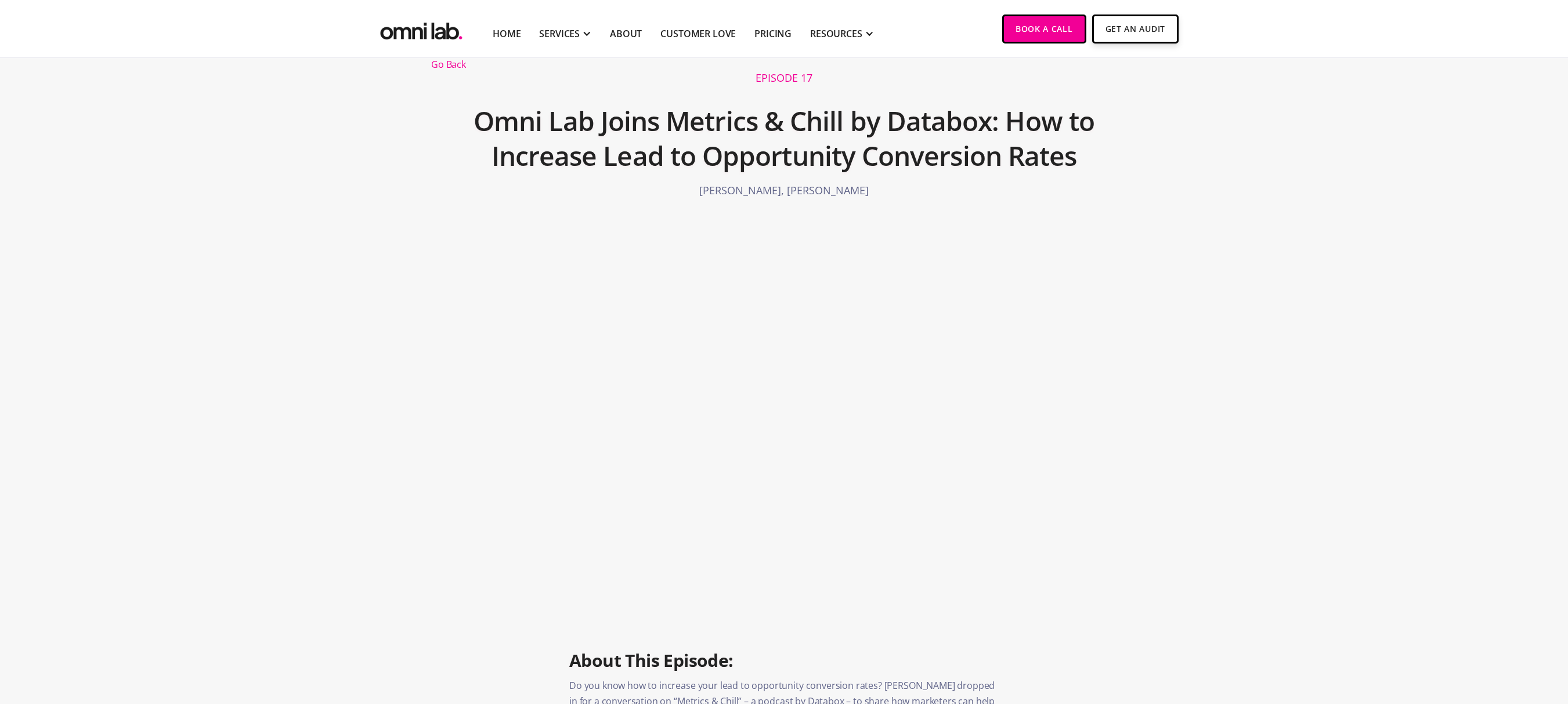
scroll to position [57, 0]
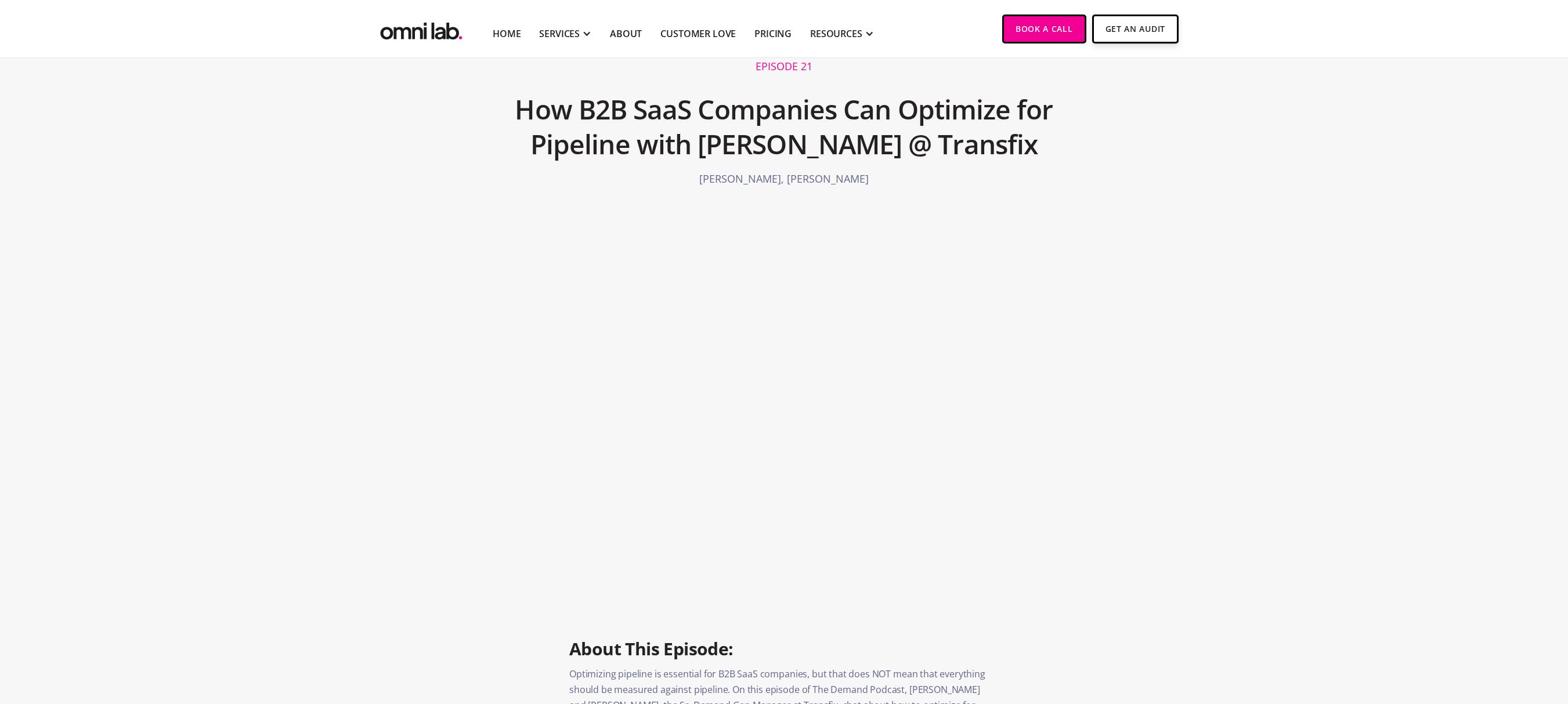
scroll to position [69, 0]
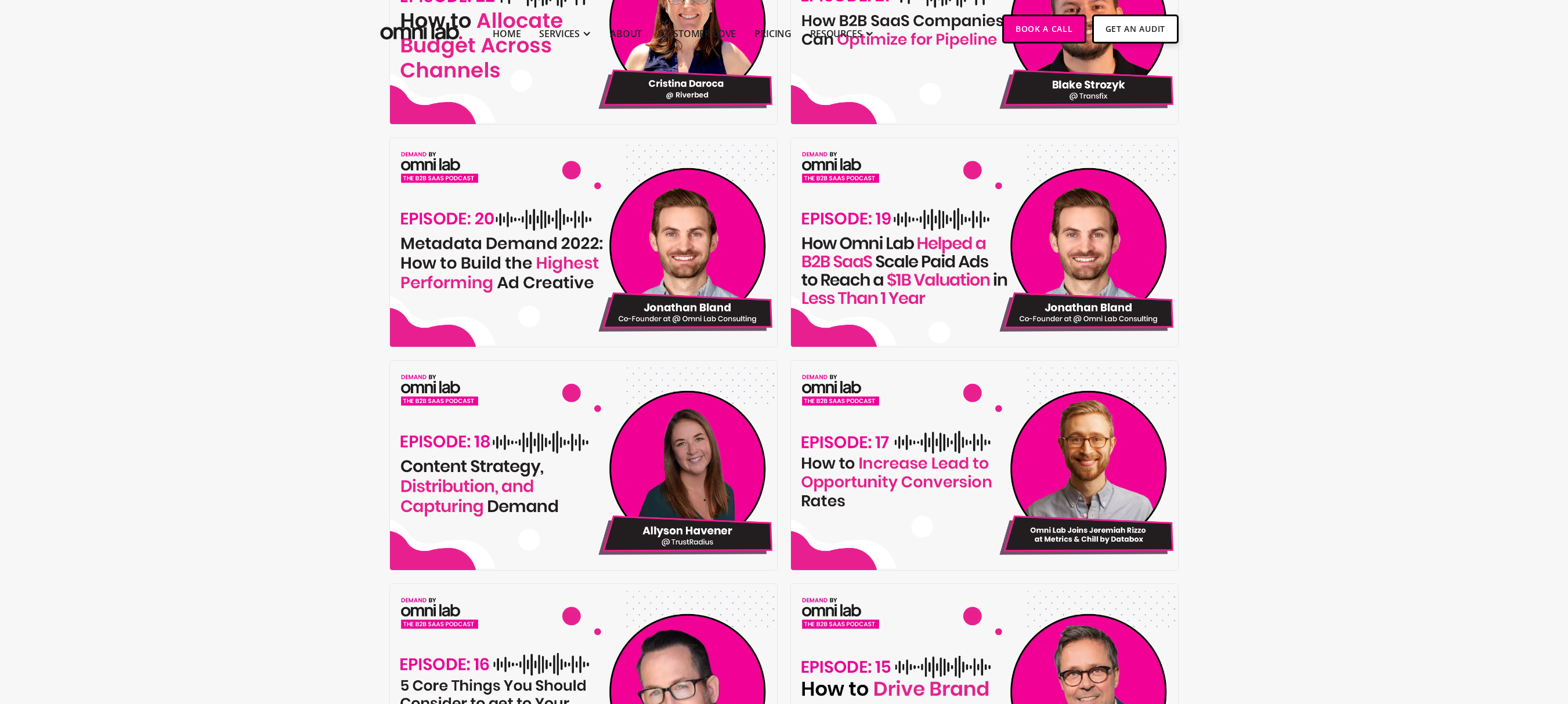
click at [592, 240] on img at bounding box center [586, 243] width 391 height 209
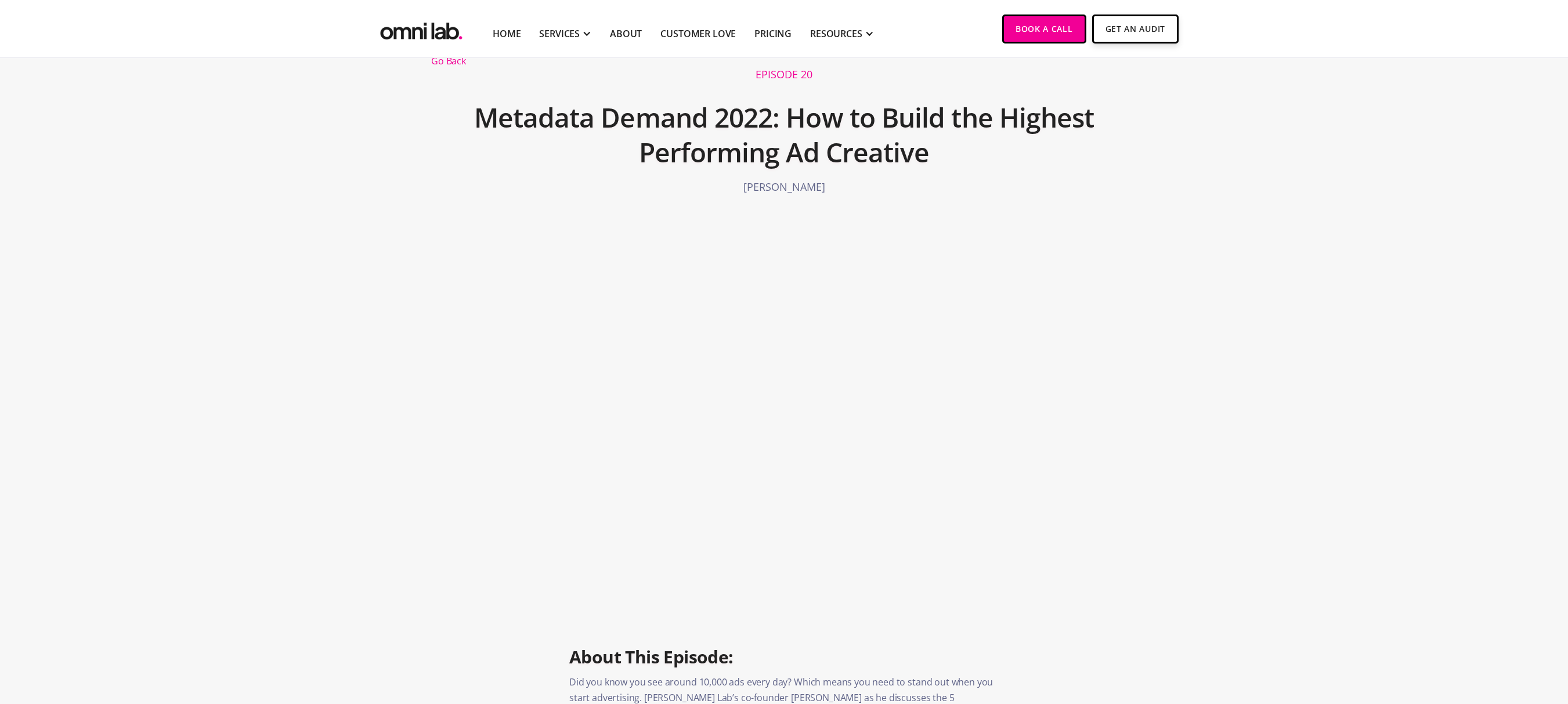
click at [1465, 280] on div "Go Back EPISODE 20 Metadata Demand 2022: How to Build the Highest Performing Ad…" at bounding box center [784, 388] width 1568 height 786
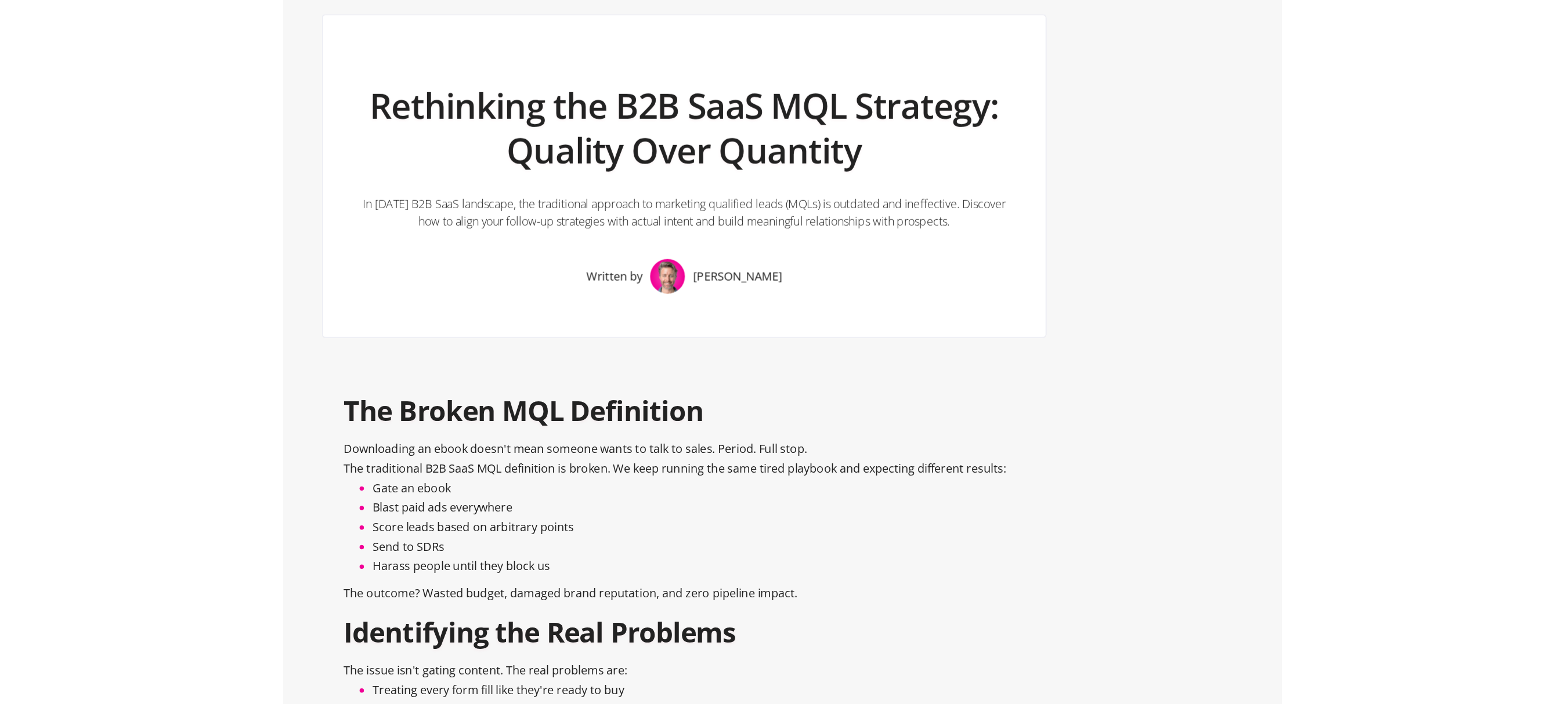
scroll to position [30, 0]
